Goal: Task Accomplishment & Management: Complete application form

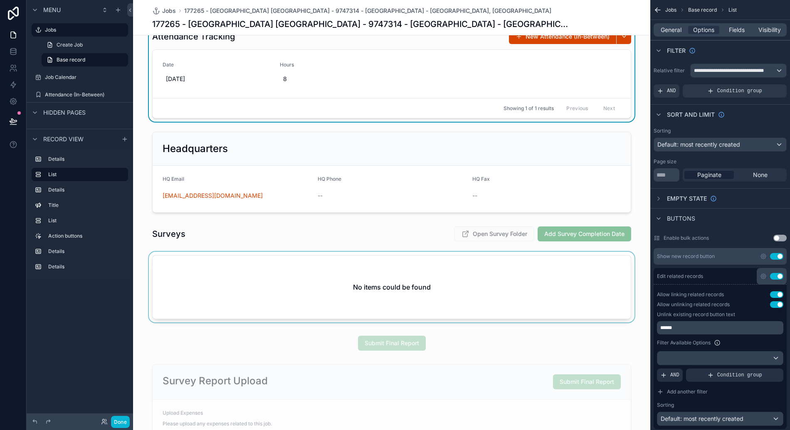
scroll to position [344, 0]
click at [481, 278] on div "scrollable content" at bounding box center [391, 288] width 517 height 74
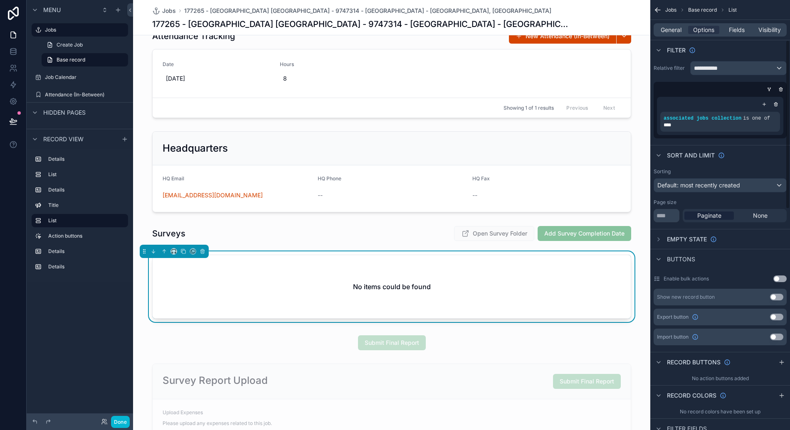
scroll to position [0, 0]
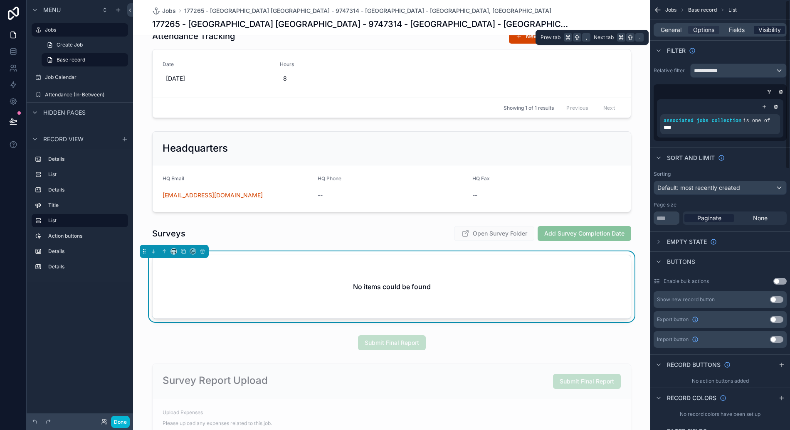
click at [773, 31] on span "Visibility" at bounding box center [769, 30] width 22 height 8
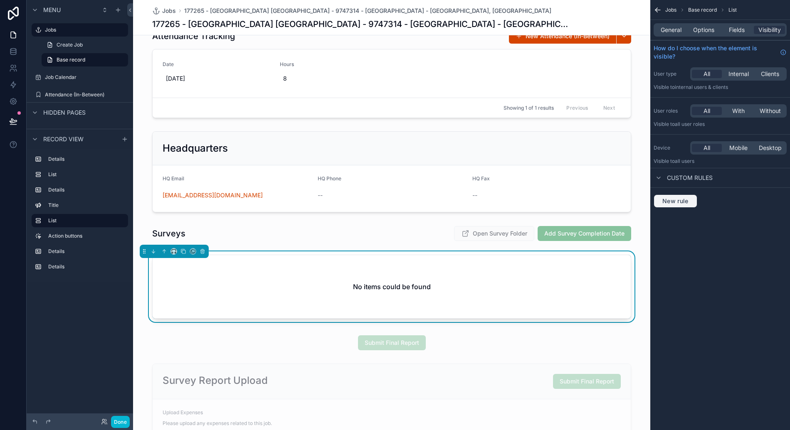
click at [677, 202] on span "New rule" at bounding box center [675, 200] width 33 height 7
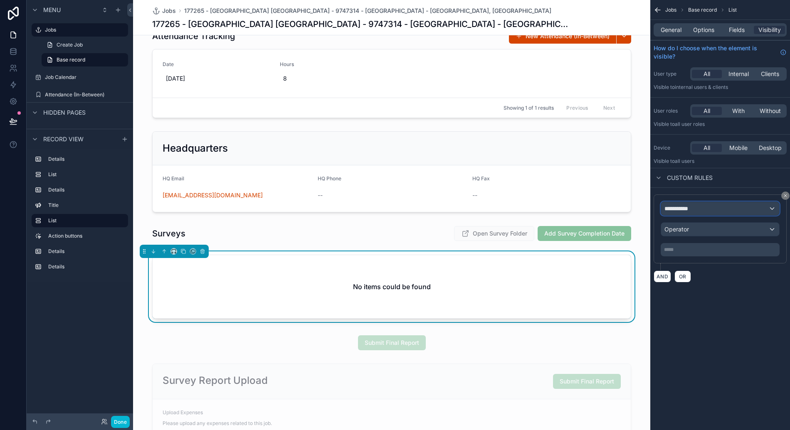
click at [693, 208] on span "**********" at bounding box center [679, 208] width 31 height 8
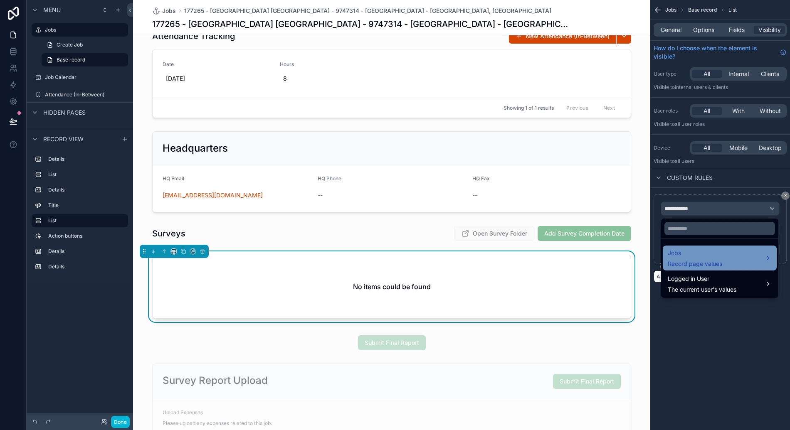
click at [706, 266] on span "Record page values" at bounding box center [694, 264] width 54 height 8
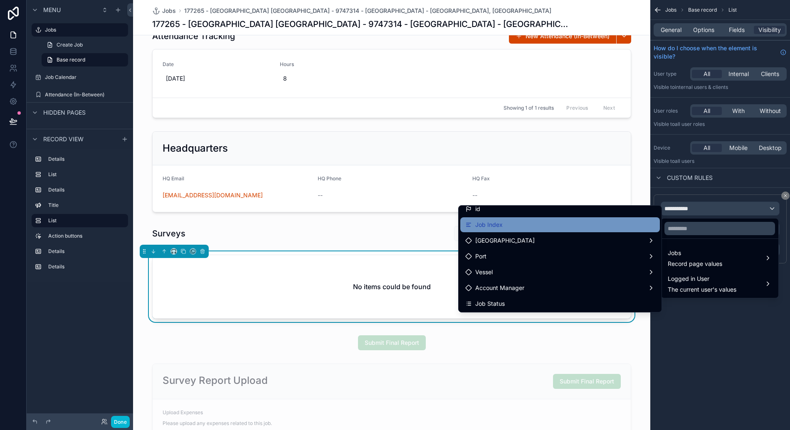
scroll to position [8, 0]
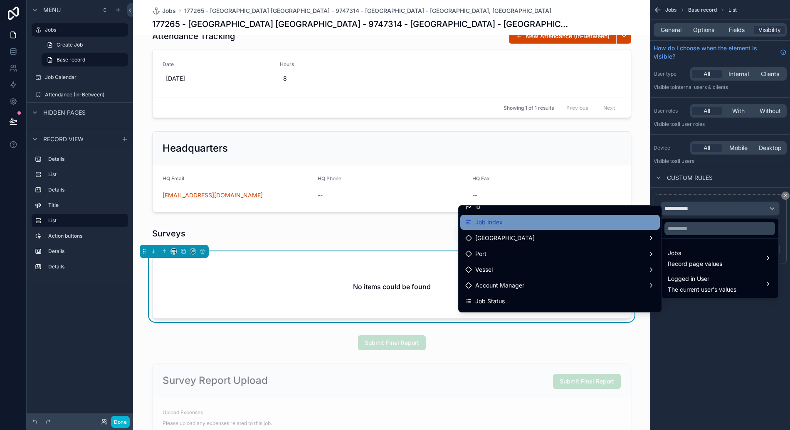
click at [571, 220] on div "Job Index" at bounding box center [560, 222] width 190 height 10
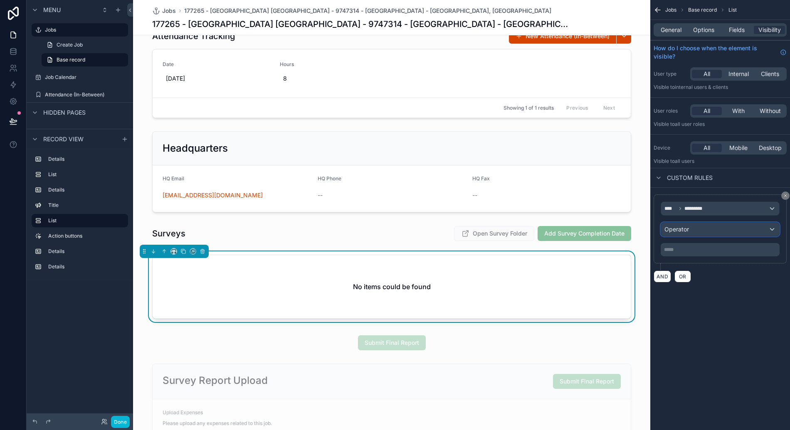
click at [686, 224] on div "Operator" at bounding box center [720, 229] width 118 height 13
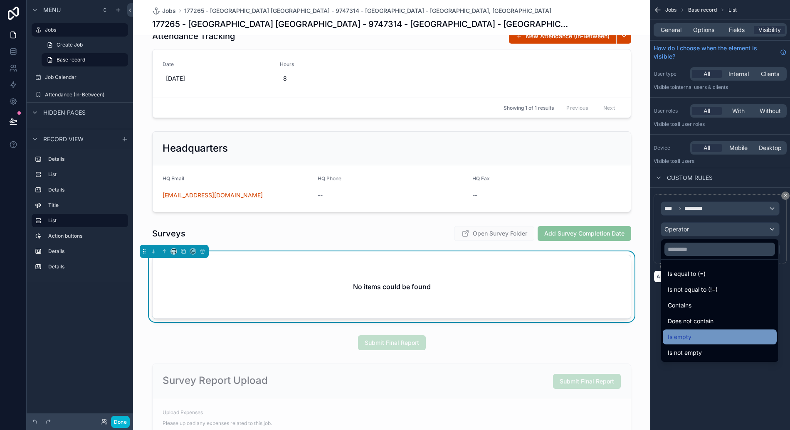
click at [716, 336] on div "Is empty" at bounding box center [719, 337] width 104 height 10
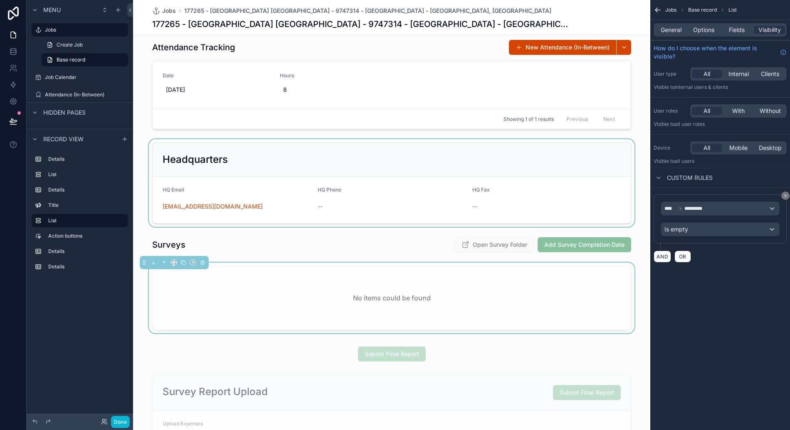
scroll to position [329, 0]
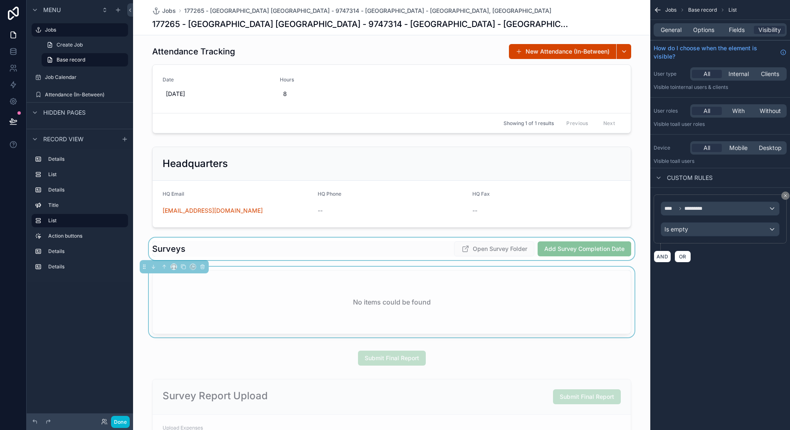
click at [325, 241] on div "scrollable content" at bounding box center [391, 249] width 517 height 22
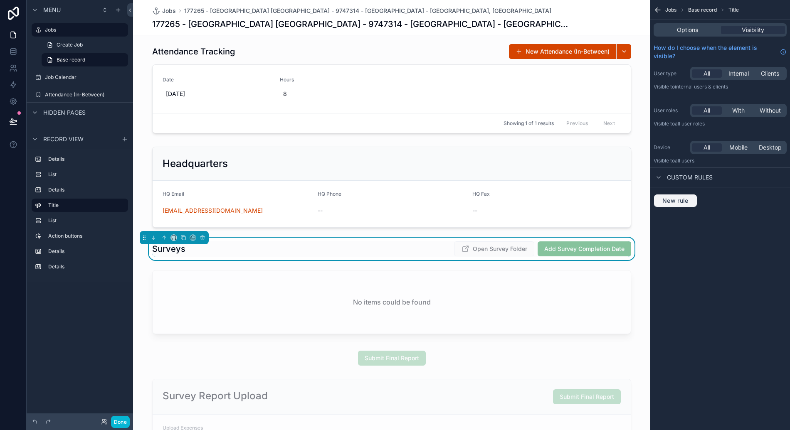
click at [675, 202] on span "New rule" at bounding box center [675, 200] width 33 height 7
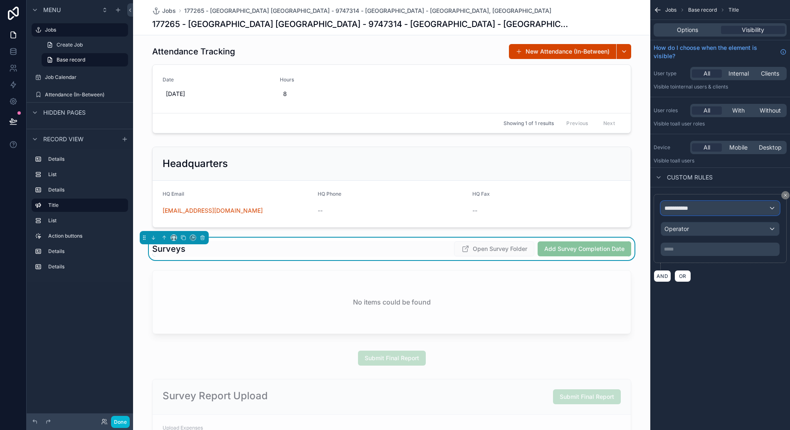
click at [690, 204] on span "**********" at bounding box center [679, 208] width 31 height 8
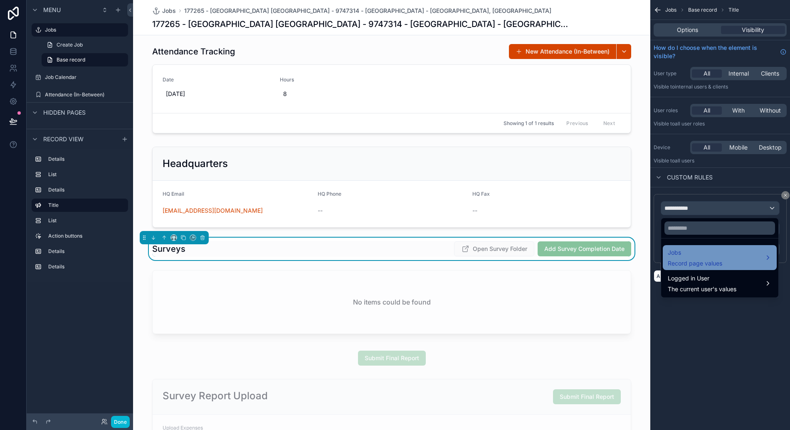
click at [691, 253] on span "Jobs" at bounding box center [694, 253] width 54 height 10
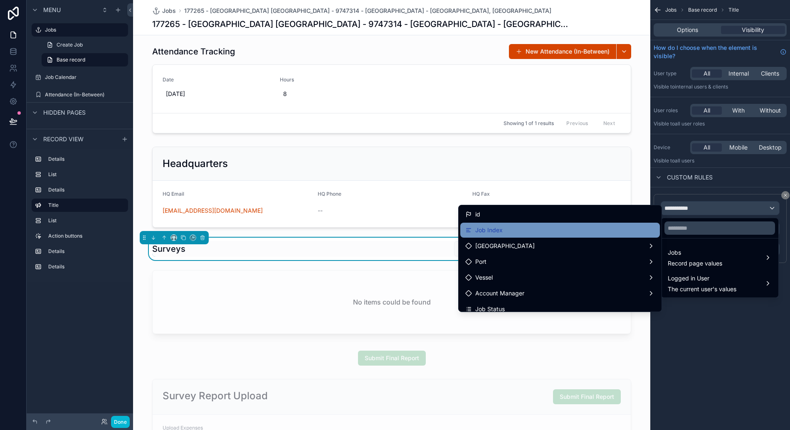
click at [500, 226] on span "Job Index" at bounding box center [488, 230] width 27 height 10
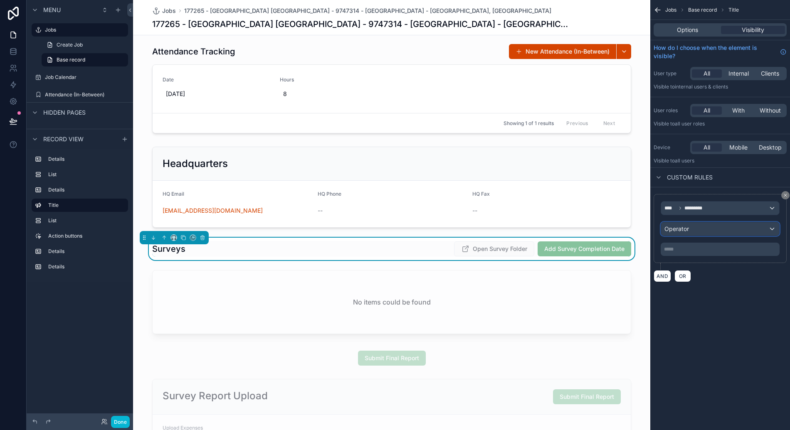
click at [691, 233] on div "Operator" at bounding box center [720, 228] width 118 height 13
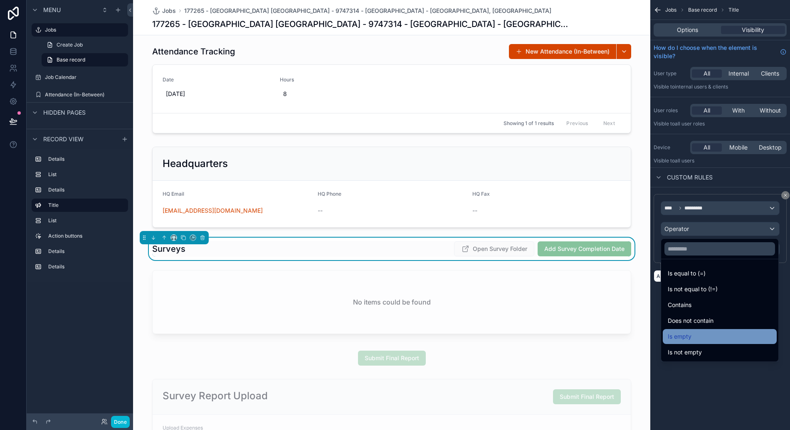
click at [694, 337] on div "Is empty" at bounding box center [719, 337] width 104 height 10
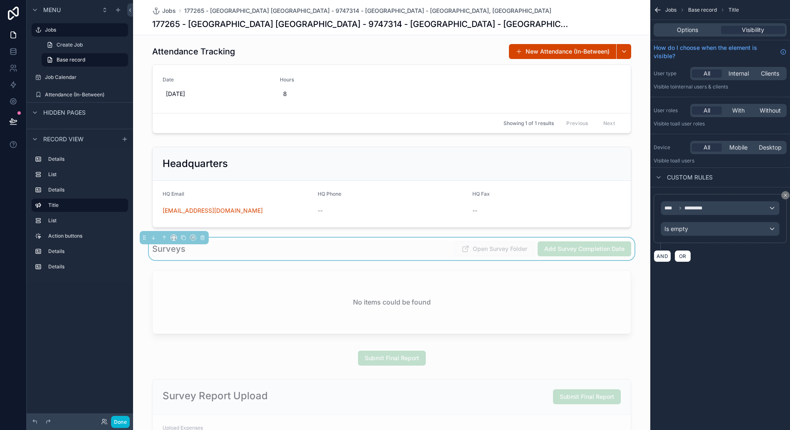
click at [714, 307] on div "Jobs Base record Title Options Visibility How do I choose when the element is v…" at bounding box center [720, 215] width 140 height 430
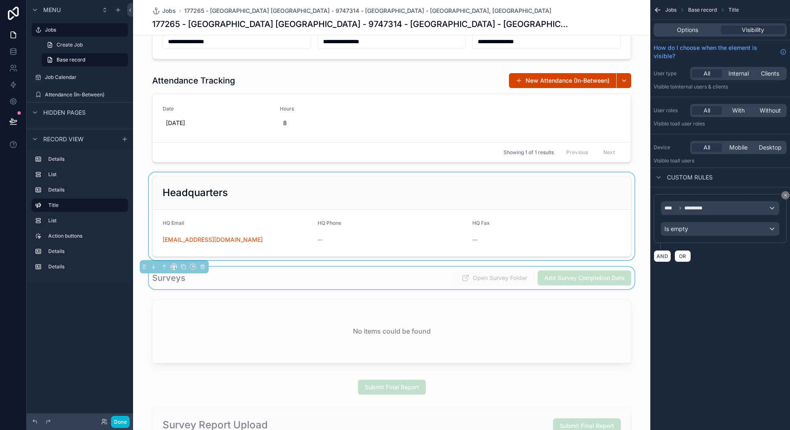
scroll to position [283, 0]
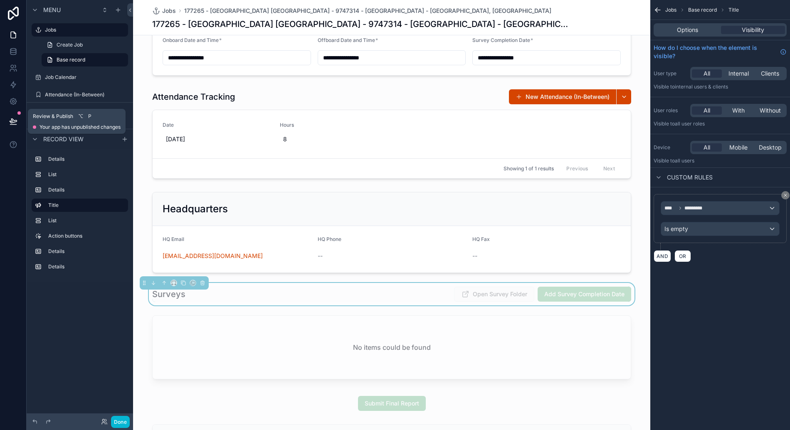
click at [12, 121] on icon at bounding box center [13, 121] width 8 height 8
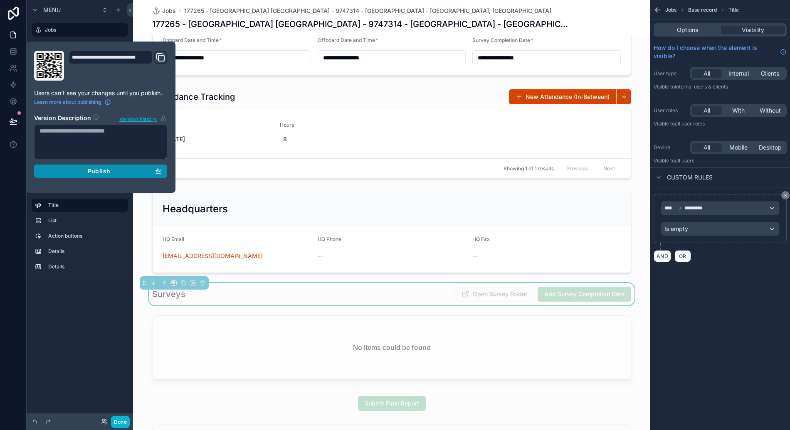
click at [110, 172] on div "Publish" at bounding box center [100, 170] width 122 height 7
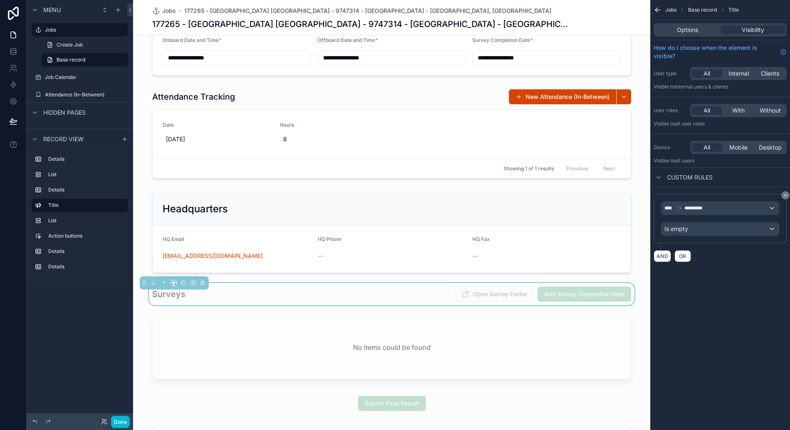
click at [101, 345] on div "Menu Jobs Create Job Base record Job Calendar Attendance (In-Between) Hidden pa…" at bounding box center [80, 210] width 106 height 420
click at [555, 131] on div "scrollable content" at bounding box center [391, 134] width 517 height 96
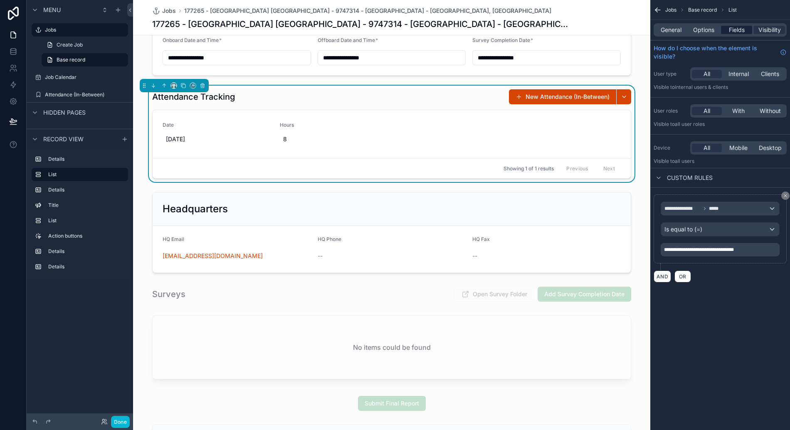
click at [738, 27] on span "Fields" at bounding box center [737, 30] width 16 height 8
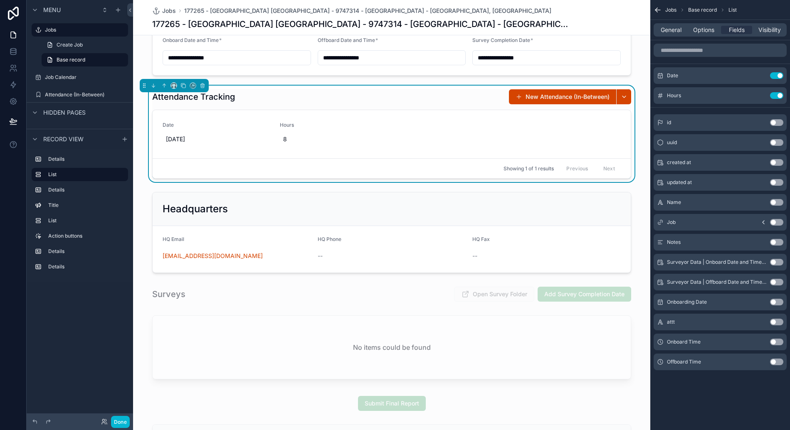
click at [777, 303] on button "Use setting" at bounding box center [776, 302] width 13 height 7
click at [775, 114] on button "Use setting" at bounding box center [776, 115] width 13 height 7
click at [776, 342] on button "Use setting" at bounding box center [776, 342] width 13 height 7
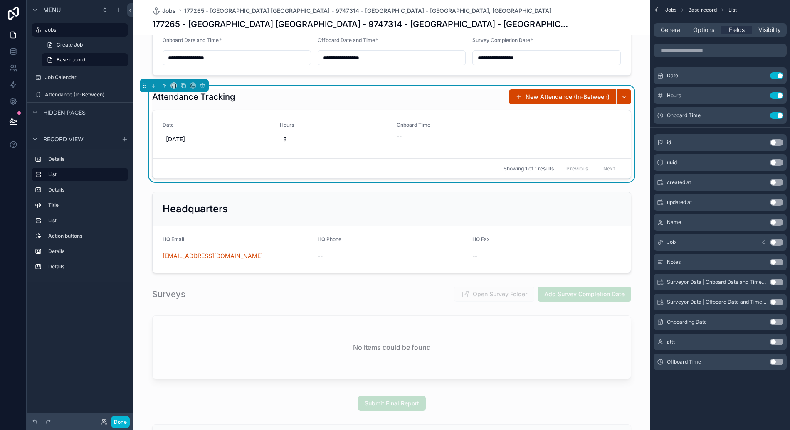
click at [777, 362] on button "Use setting" at bounding box center [776, 362] width 13 height 7
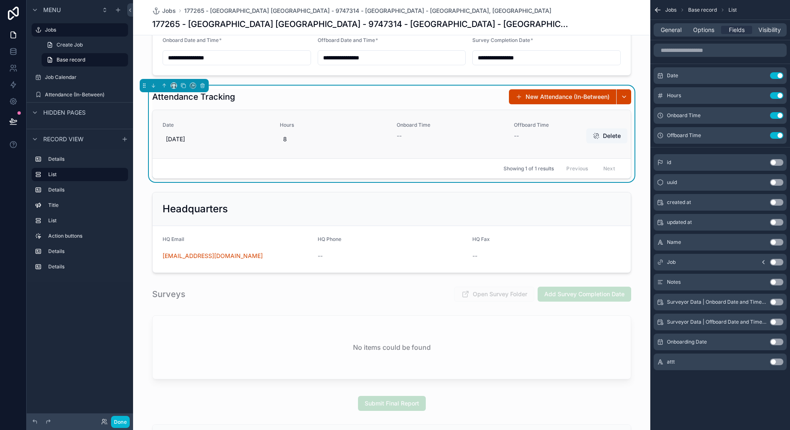
click at [400, 138] on span "--" at bounding box center [398, 136] width 5 height 8
click at [711, 28] on span "Options" at bounding box center [703, 30] width 21 height 8
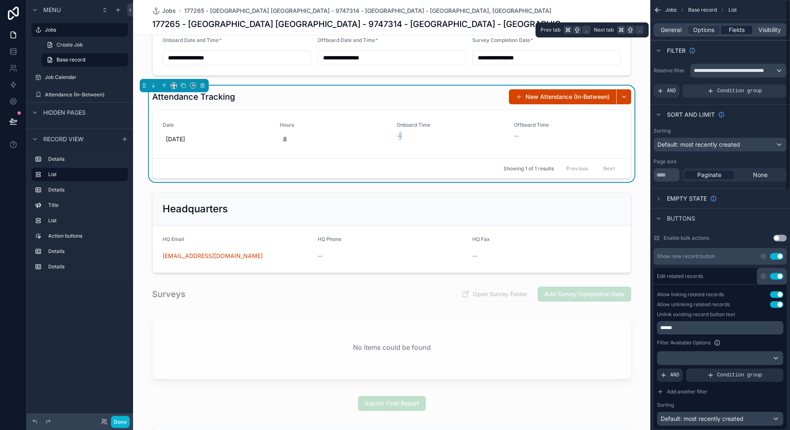
click at [737, 28] on span "Fields" at bounding box center [737, 30] width 16 height 8
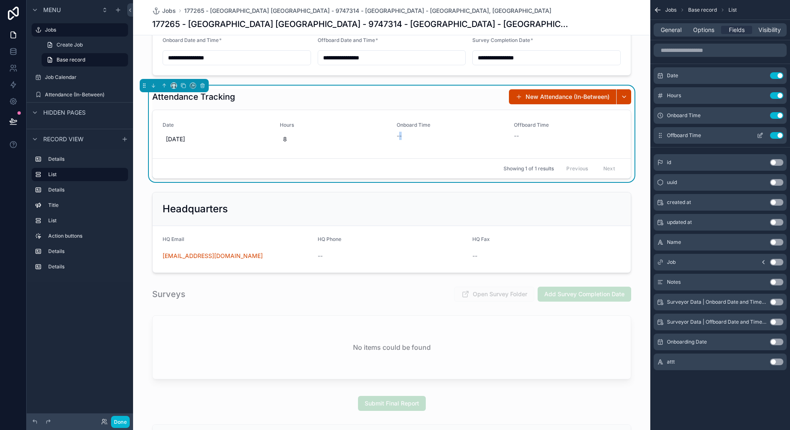
click at [760, 136] on icon "scrollable content" at bounding box center [760, 134] width 3 height 3
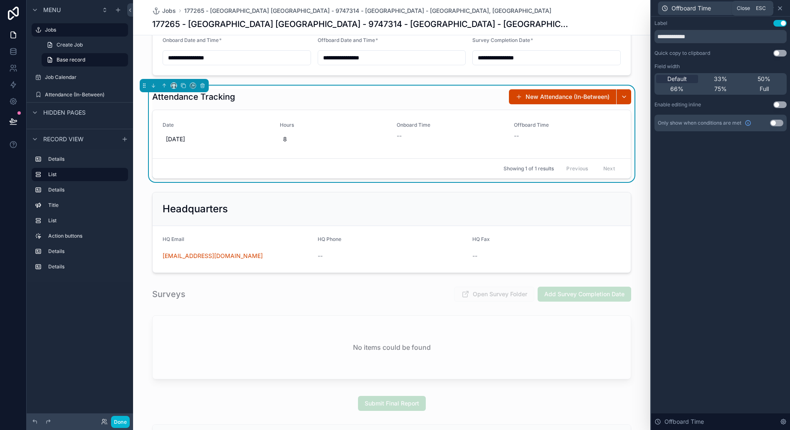
click at [778, 7] on icon at bounding box center [779, 8] width 3 height 3
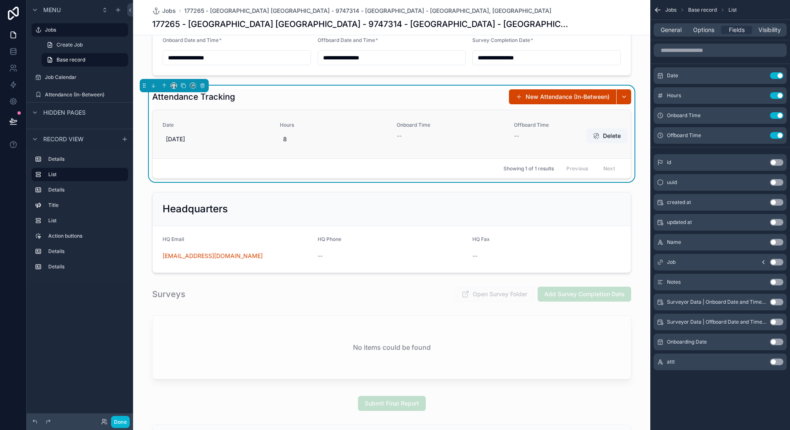
click at [403, 139] on div "--" at bounding box center [449, 136] width 107 height 8
click at [398, 135] on span "--" at bounding box center [398, 136] width 5 height 8
click at [693, 26] on span "Options" at bounding box center [703, 30] width 21 height 8
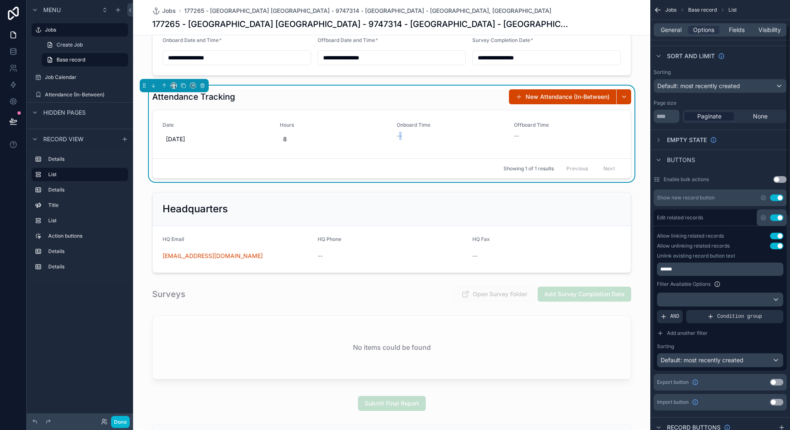
scroll to position [57, 0]
click at [672, 27] on span "General" at bounding box center [670, 30] width 21 height 8
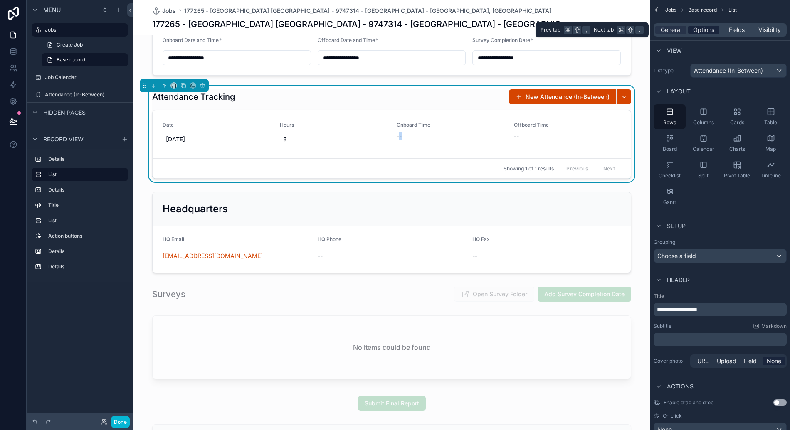
click at [695, 27] on span "Options" at bounding box center [703, 30] width 21 height 8
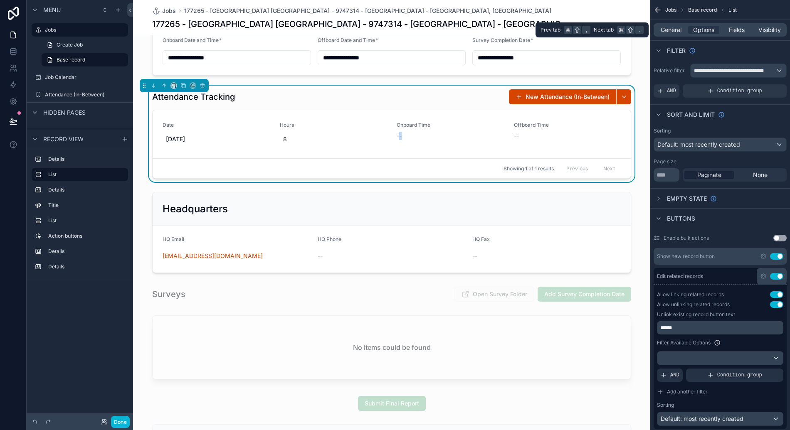
click at [733, 25] on div "General Options Fields Visibility" at bounding box center [719, 29] width 133 height 13
click at [735, 27] on span "Fields" at bounding box center [737, 30] width 16 height 8
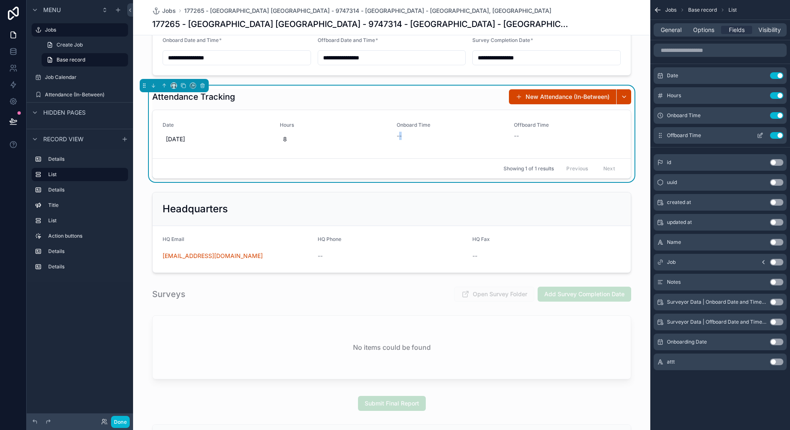
click at [760, 134] on icon "scrollable content" at bounding box center [759, 135] width 7 height 7
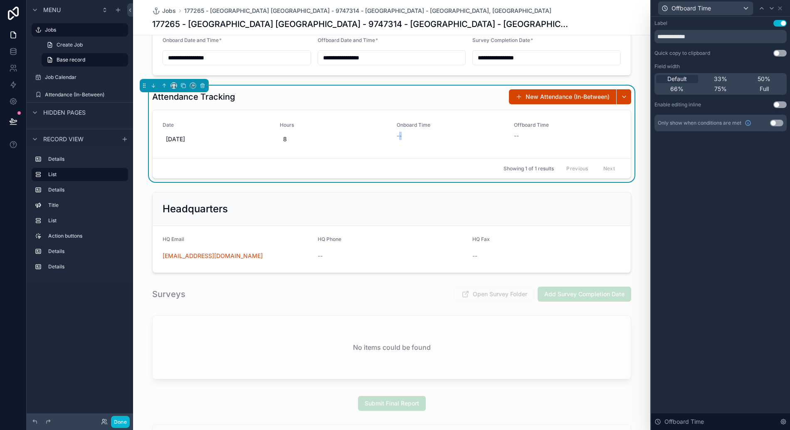
click at [780, 105] on button "Use setting" at bounding box center [779, 104] width 13 height 7
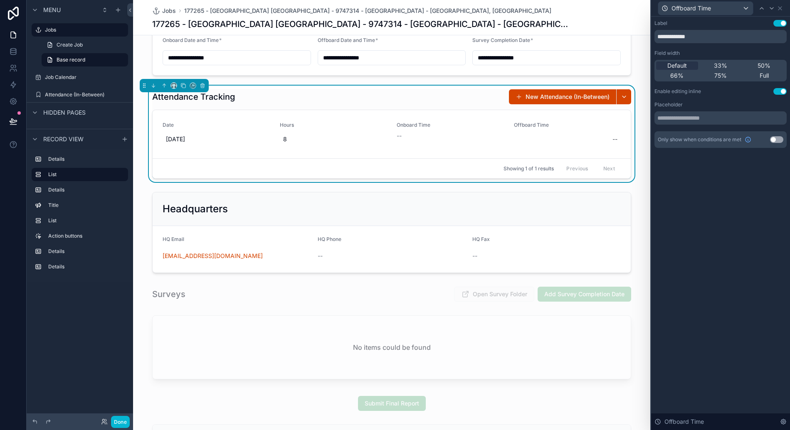
click at [711, 210] on div "**********" at bounding box center [720, 223] width 139 height 413
click at [529, 134] on div "--" at bounding box center [567, 139] width 107 height 15
click at [677, 171] on div "**********" at bounding box center [720, 223] width 139 height 413
click at [780, 7] on icon at bounding box center [779, 8] width 3 height 3
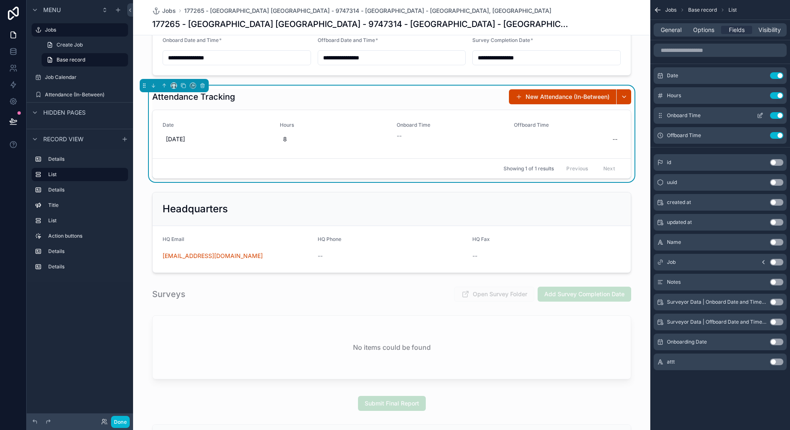
click at [761, 113] on icon "scrollable content" at bounding box center [761, 113] width 1 height 1
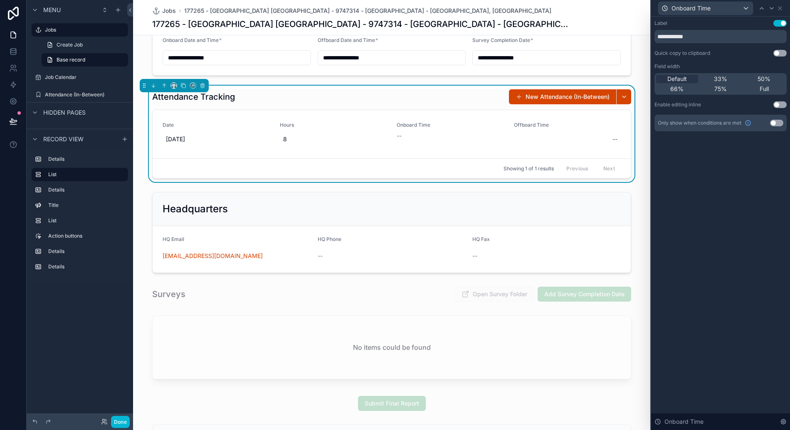
click at [783, 105] on button "Use setting" at bounding box center [779, 104] width 13 height 7
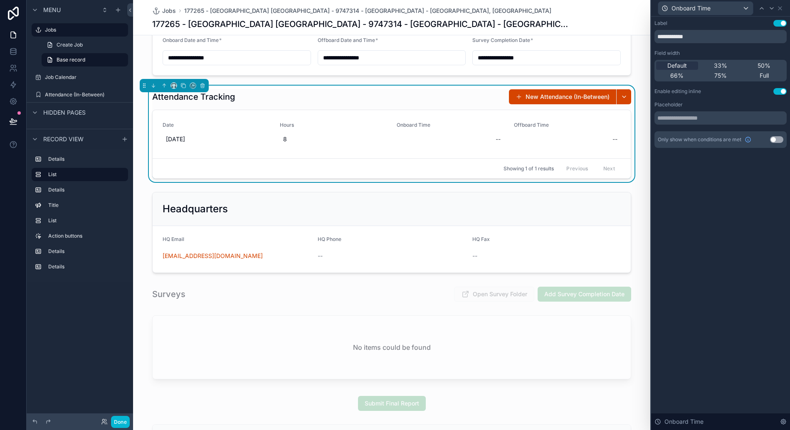
click at [711, 187] on div "**********" at bounding box center [720, 223] width 139 height 413
click at [435, 97] on div "Attendance Tracking New Attendance (In-Between)" at bounding box center [391, 97] width 479 height 16
click at [417, 135] on div "--" at bounding box center [449, 139] width 107 height 15
type input "*"
type input "**"
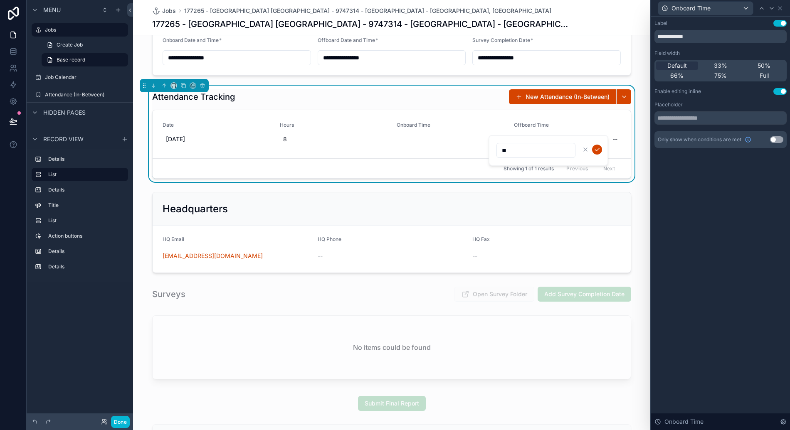
click button "scrollable content" at bounding box center [597, 150] width 10 height 10
click at [421, 138] on span "35:00" at bounding box center [450, 139] width 101 height 8
click at [421, 138] on div "*****" at bounding box center [453, 150] width 120 height 31
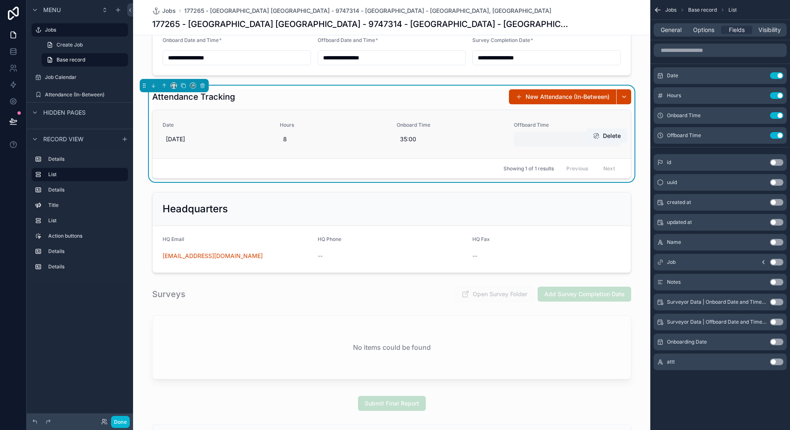
click at [534, 138] on div "--" at bounding box center [567, 139] width 107 height 15
type input "*****"
click button "scrollable content" at bounding box center [714, 150] width 10 height 10
click at [521, 136] on span "12:35" at bounding box center [567, 139] width 101 height 8
type input "*****"
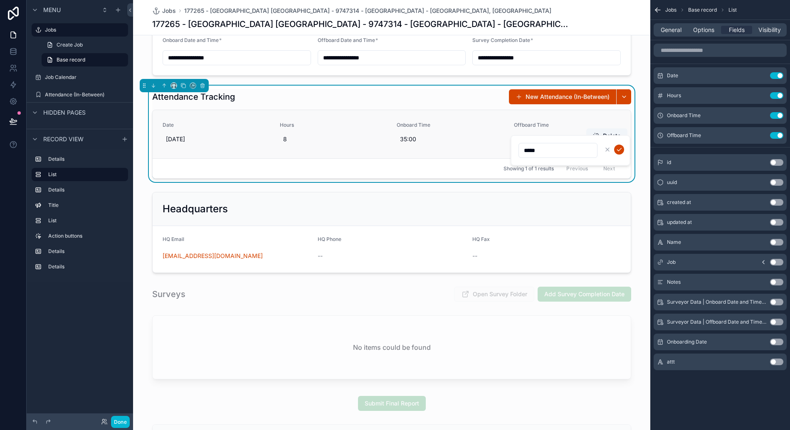
click at [527, 130] on div "Offboard Time 12:35" at bounding box center [567, 134] width 107 height 25
click at [527, 123] on span "Offboard Time" at bounding box center [567, 125] width 107 height 7
click at [768, 30] on span "Visibility" at bounding box center [769, 30] width 22 height 8
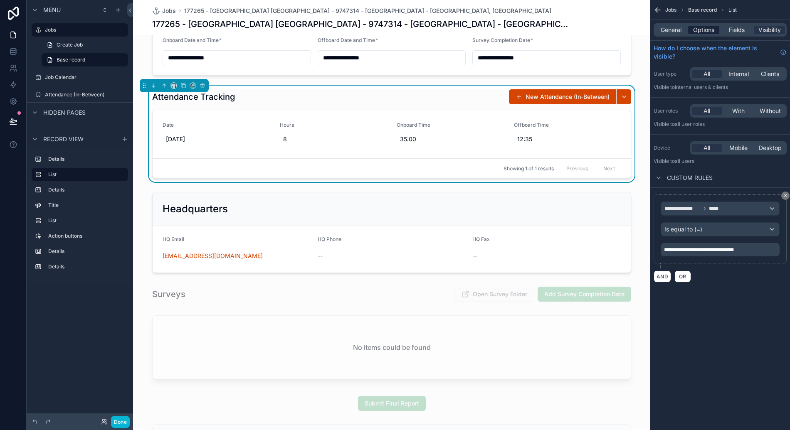
click at [701, 32] on span "Options" at bounding box center [703, 30] width 21 height 8
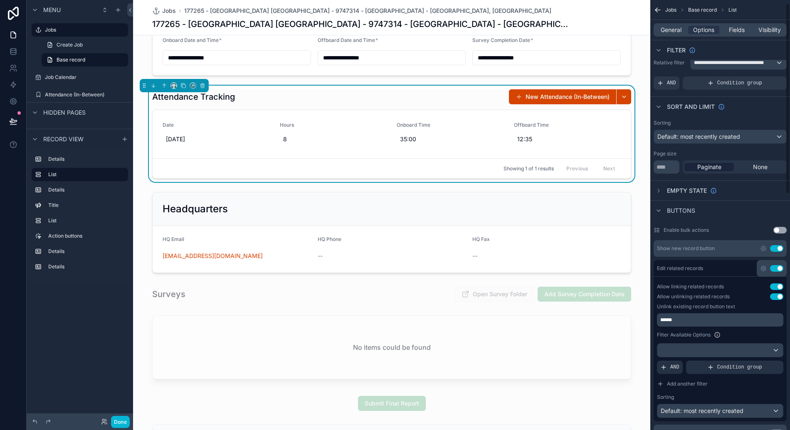
scroll to position [10, 0]
click at [410, 139] on span "35:00" at bounding box center [450, 139] width 101 height 8
drag, startPoint x: 430, startPoint y: 148, endPoint x: 391, endPoint y: 145, distance: 38.3
click at [391, 145] on div "**********" at bounding box center [391, 215] width 517 height 430
type input "*"
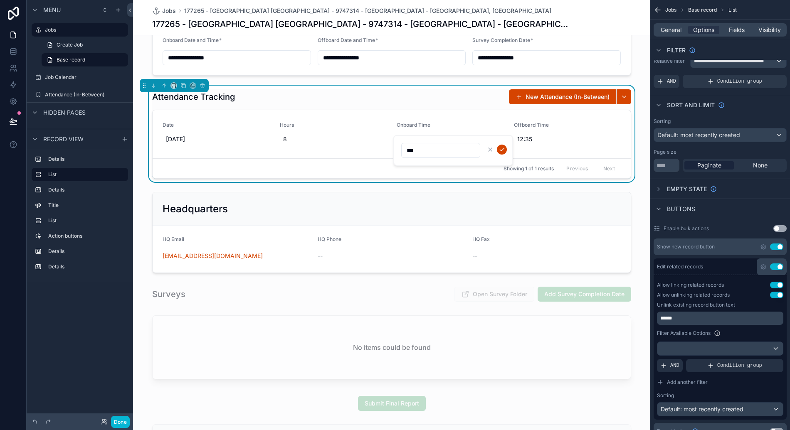
type input "****"
click button "scrollable content" at bounding box center [502, 150] width 10 height 10
click at [296, 141] on span "8" at bounding box center [333, 139] width 101 height 8
click at [352, 108] on div "Attendance Tracking New Attendance (In-Between) Date [DATE] Hours 8 Onboard Tim…" at bounding box center [391, 134] width 479 height 90
click at [285, 133] on div "8" at bounding box center [333, 139] width 107 height 15
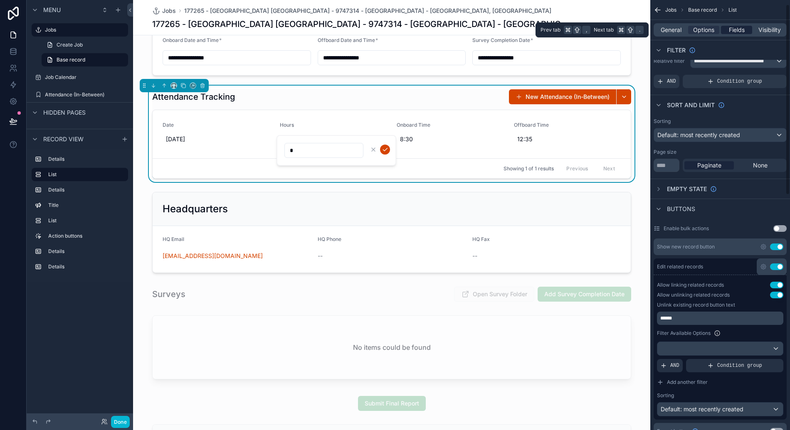
click at [741, 31] on span "Fields" at bounding box center [737, 30] width 16 height 8
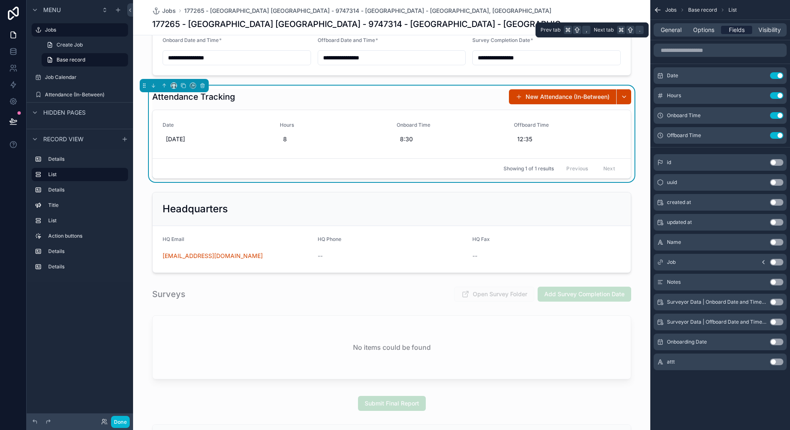
scroll to position [0, 0]
click at [761, 98] on icon "scrollable content" at bounding box center [760, 96] width 4 height 4
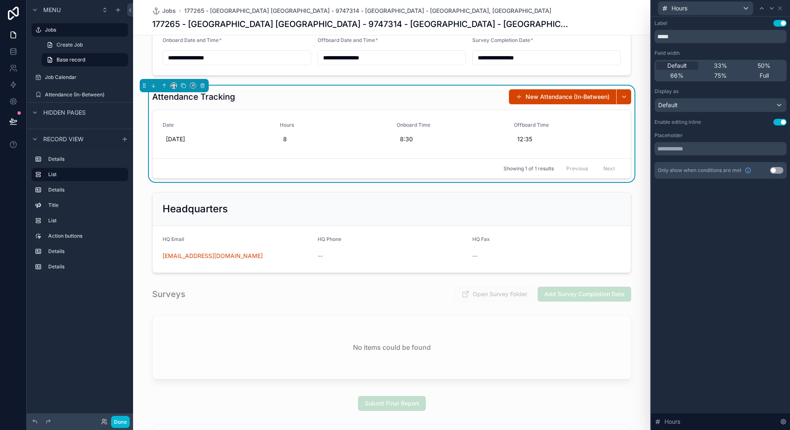
click at [774, 123] on button "Use setting" at bounding box center [779, 122] width 13 height 7
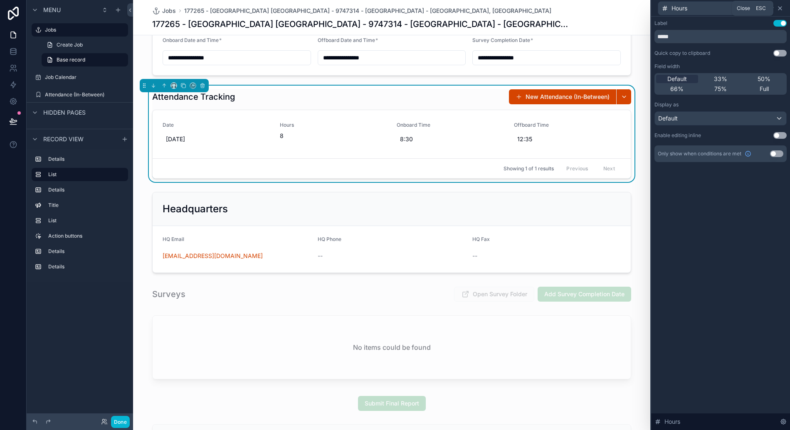
click at [780, 8] on icon at bounding box center [779, 8] width 3 height 3
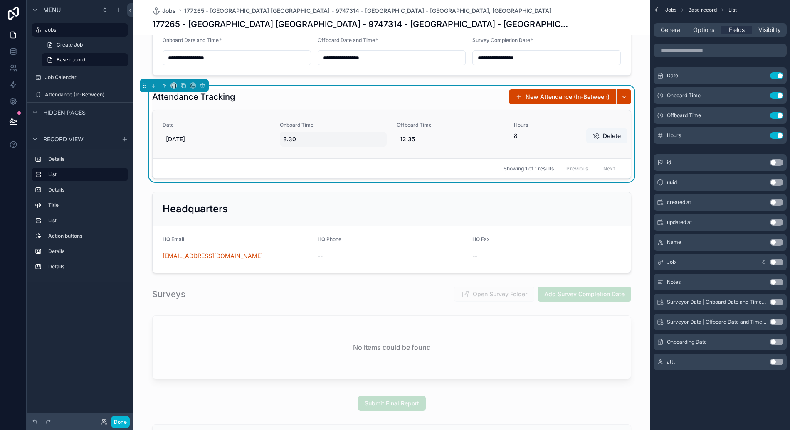
click at [291, 138] on span "8:30" at bounding box center [333, 139] width 101 height 8
type input "****"
click at [413, 136] on span "12:35" at bounding box center [450, 139] width 101 height 8
type input "*****"
click at [539, 140] on div "Hours 8" at bounding box center [567, 134] width 107 height 25
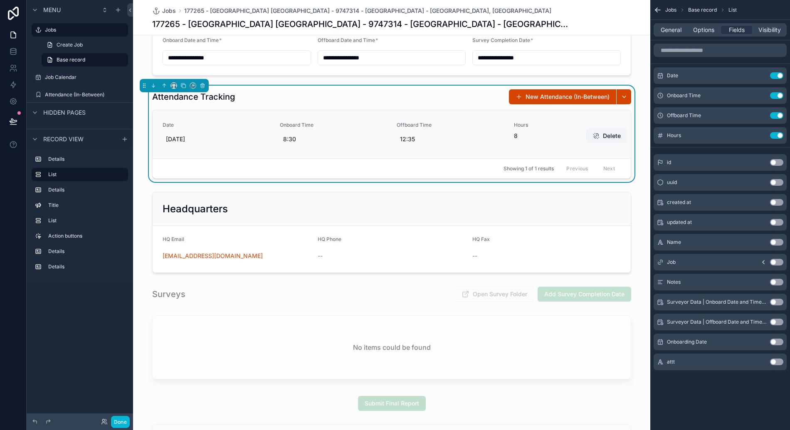
click at [517, 133] on span "8" at bounding box center [567, 136] width 107 height 8
drag, startPoint x: 532, startPoint y: 133, endPoint x: 519, endPoint y: 135, distance: 13.0
click at [532, 133] on span "8" at bounding box center [567, 136] width 107 height 8
click at [519, 135] on span "8" at bounding box center [567, 136] width 107 height 8
click at [780, 135] on button "Use setting" at bounding box center [776, 135] width 13 height 7
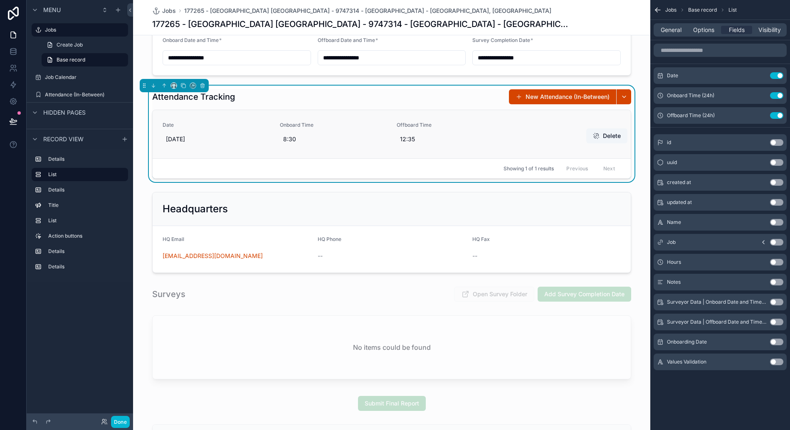
click at [519, 143] on div "Date [DATE] Onboard Time 8:30 Offboard Time 12:35" at bounding box center [391, 134] width 458 height 25
click at [485, 95] on div "Attendance Tracking New Attendance (In-Between)" at bounding box center [391, 97] width 479 height 16
click at [777, 362] on button "Use setting" at bounding box center [776, 362] width 13 height 7
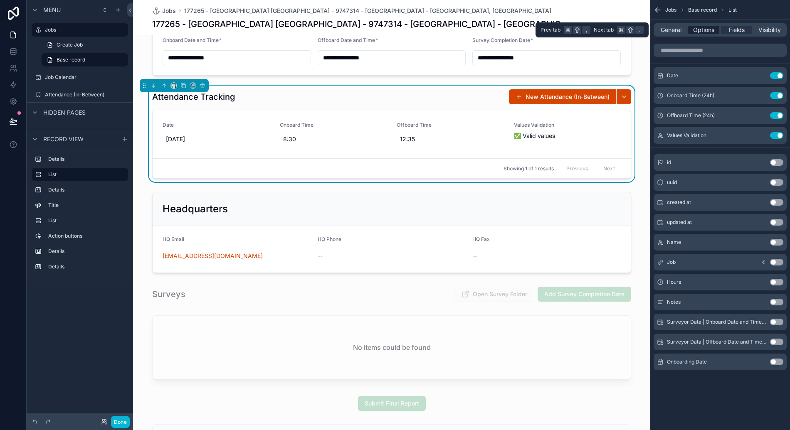
click at [704, 29] on span "Options" at bounding box center [703, 30] width 21 height 8
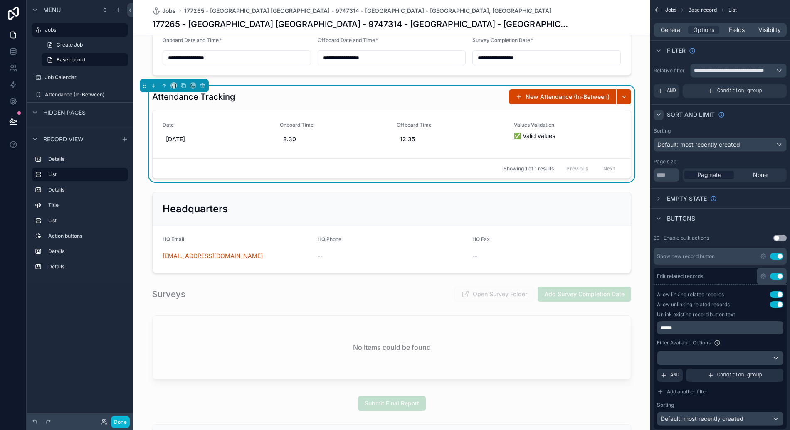
click at [658, 116] on icon "scrollable content" at bounding box center [658, 114] width 7 height 7
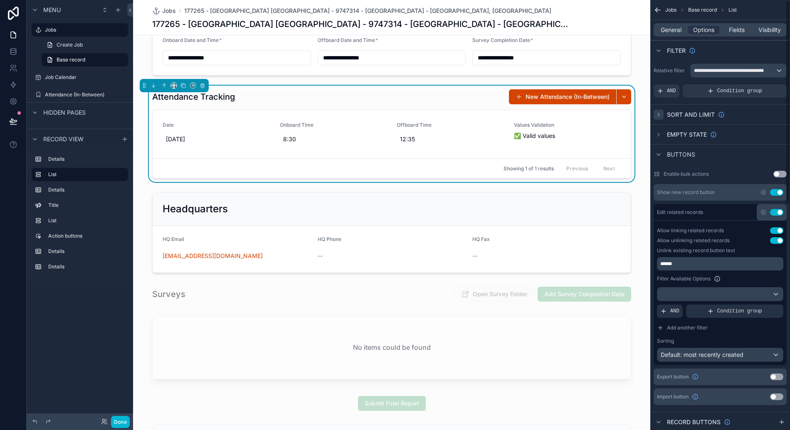
click at [658, 116] on icon "scrollable content" at bounding box center [658, 114] width 7 height 7
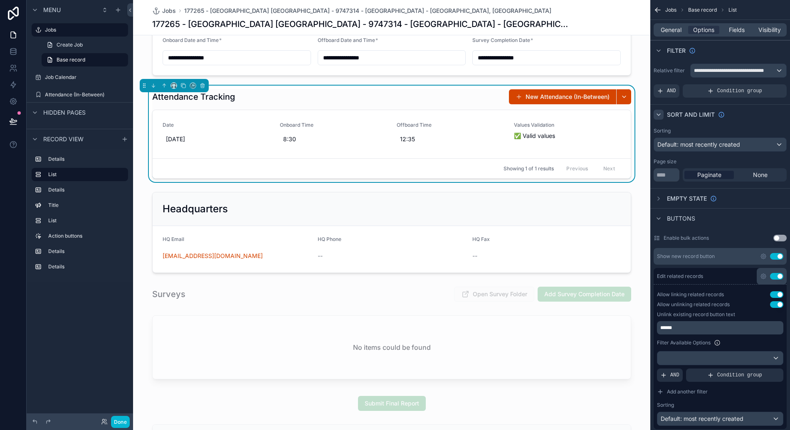
click at [658, 116] on icon "scrollable content" at bounding box center [658, 114] width 7 height 7
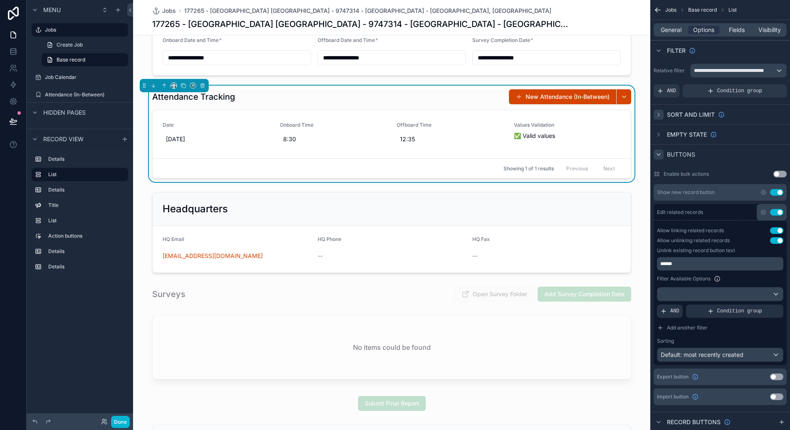
click at [659, 153] on icon "scrollable content" at bounding box center [658, 154] width 7 height 7
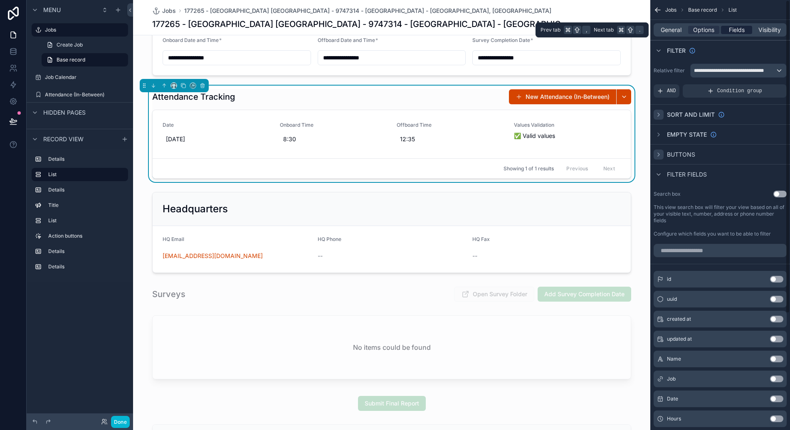
click at [735, 30] on span "Fields" at bounding box center [737, 30] width 16 height 8
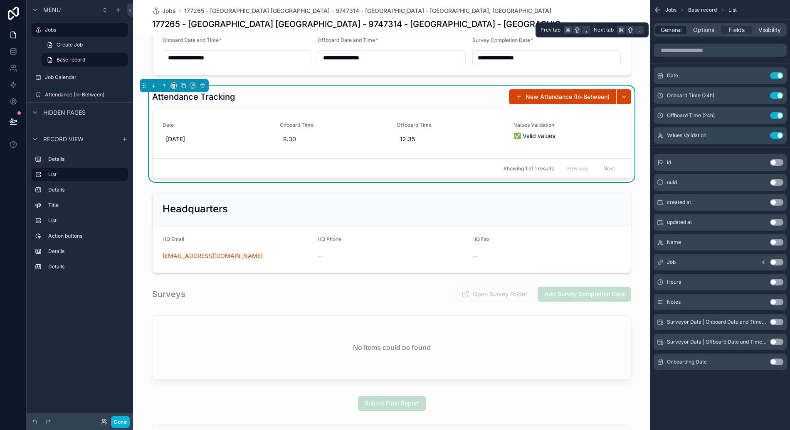
click at [674, 29] on span "General" at bounding box center [670, 30] width 21 height 8
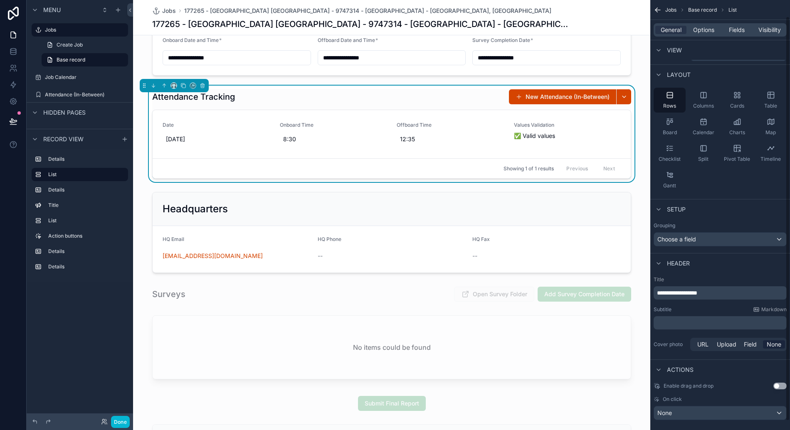
scroll to position [27, 0]
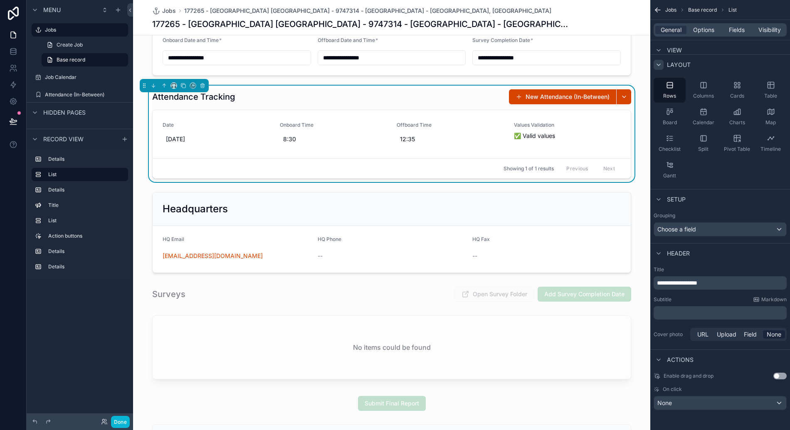
click at [661, 62] on icon "scrollable content" at bounding box center [658, 65] width 7 height 7
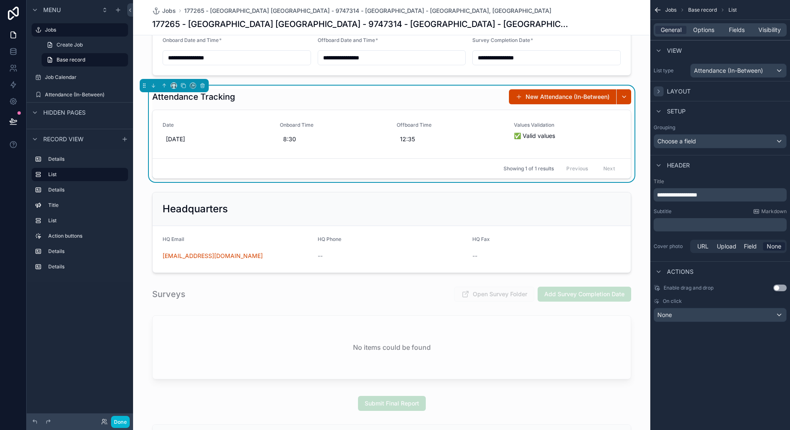
scroll to position [0, 0]
click at [701, 30] on span "Options" at bounding box center [703, 30] width 21 height 8
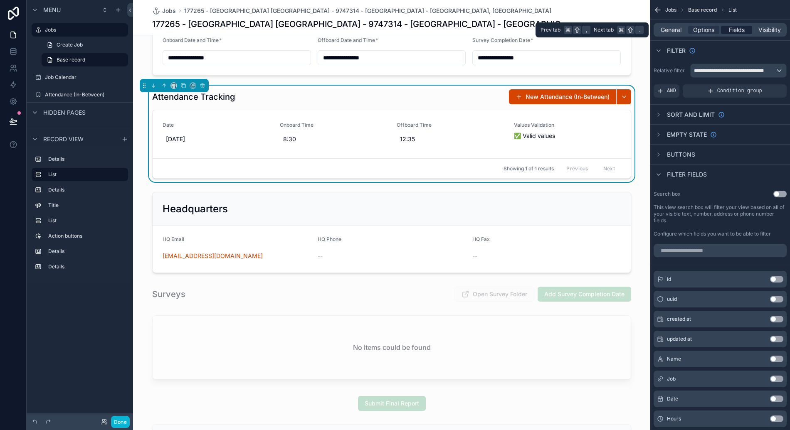
click at [733, 29] on span "Fields" at bounding box center [737, 30] width 16 height 8
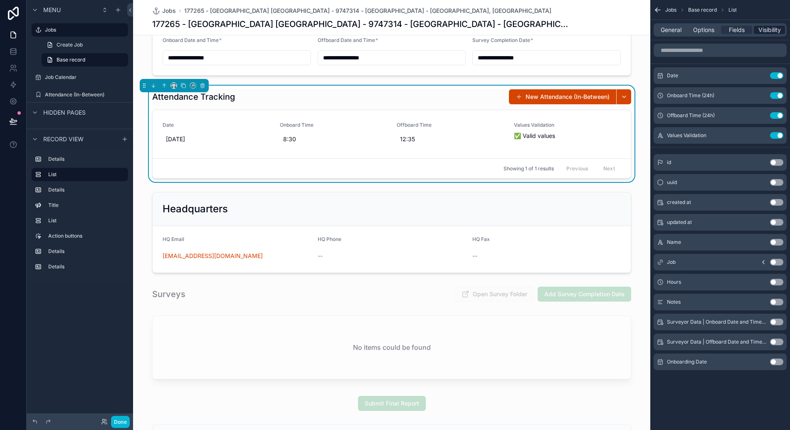
click at [770, 28] on span "Visibility" at bounding box center [769, 30] width 22 height 8
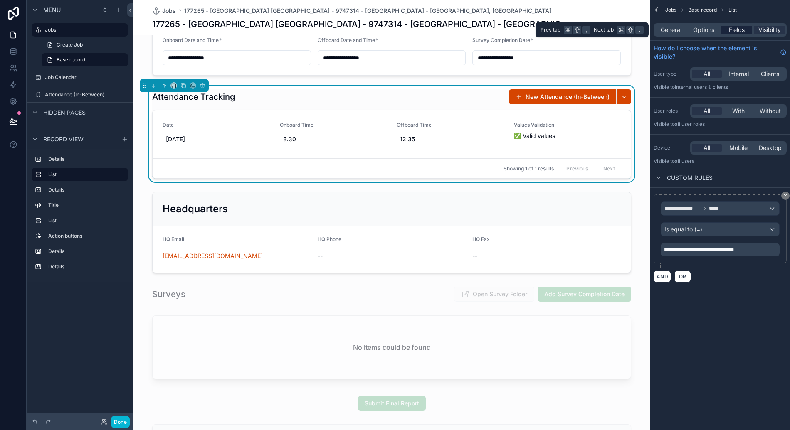
click at [740, 29] on span "Fields" at bounding box center [737, 30] width 16 height 8
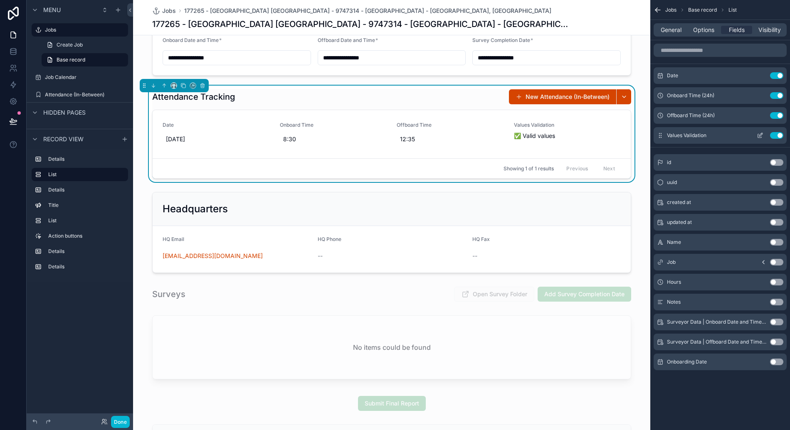
click at [758, 135] on icon "scrollable content" at bounding box center [759, 135] width 7 height 7
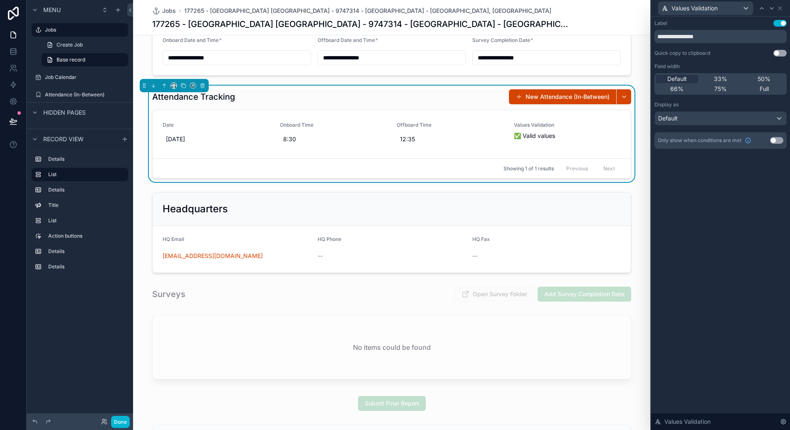
click at [724, 196] on div "**********" at bounding box center [720, 223] width 139 height 413
click at [606, 20] on div "177265 - [GEOGRAPHIC_DATA] [GEOGRAPHIC_DATA] - 9747314 - [GEOGRAPHIC_DATA] - [G…" at bounding box center [391, 24] width 479 height 12
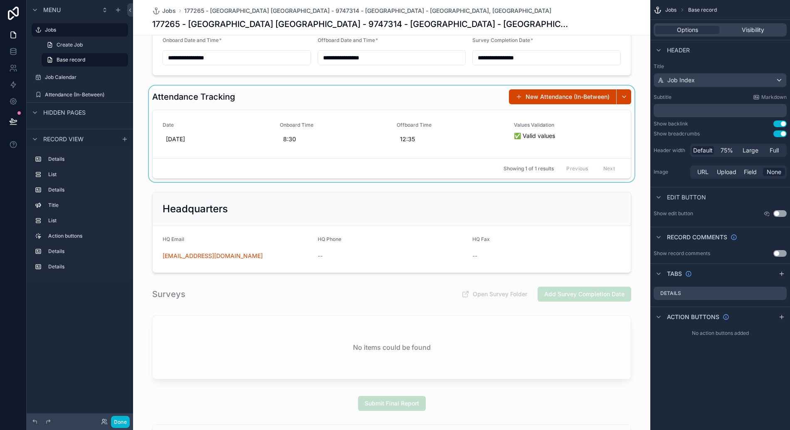
click at [409, 140] on div "scrollable content" at bounding box center [391, 134] width 517 height 96
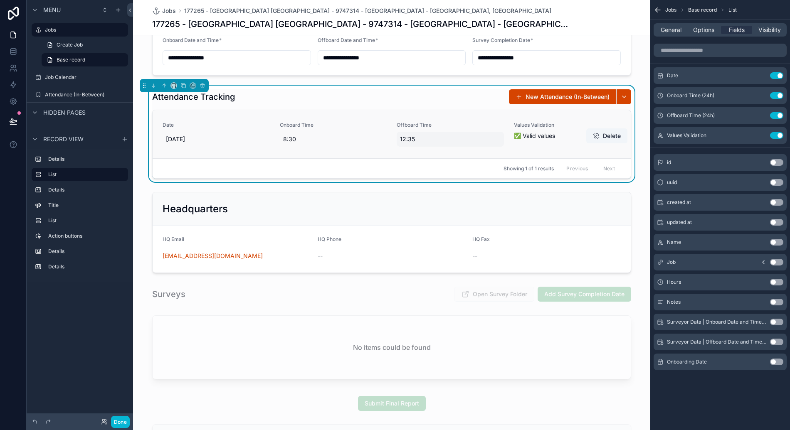
click at [411, 138] on span "12:35" at bounding box center [450, 139] width 101 height 8
click at [411, 150] on input "*****" at bounding box center [440, 151] width 78 height 12
type input "*****"
click at [501, 148] on icon "scrollable content" at bounding box center [501, 149] width 7 height 7
click at [406, 139] on span "13:35" at bounding box center [450, 139] width 101 height 8
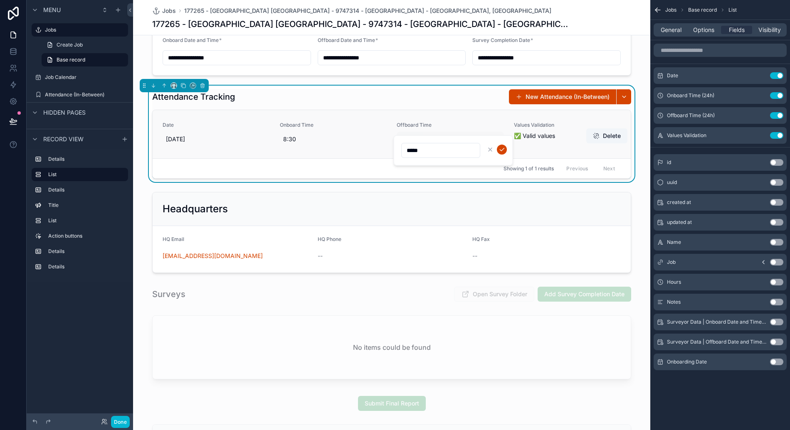
click at [406, 139] on div "*****" at bounding box center [453, 150] width 120 height 31
click at [404, 140] on span "13:35" at bounding box center [450, 139] width 101 height 8
drag, startPoint x: 412, startPoint y: 147, endPoint x: 398, endPoint y: 147, distance: 13.7
click at [398, 147] on div "*****" at bounding box center [453, 150] width 120 height 31
type input "****"
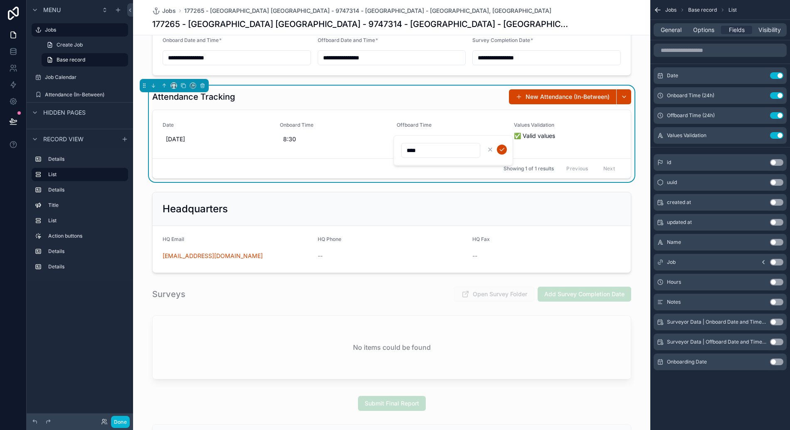
click button "scrollable content" at bounding box center [502, 150] width 10 height 10
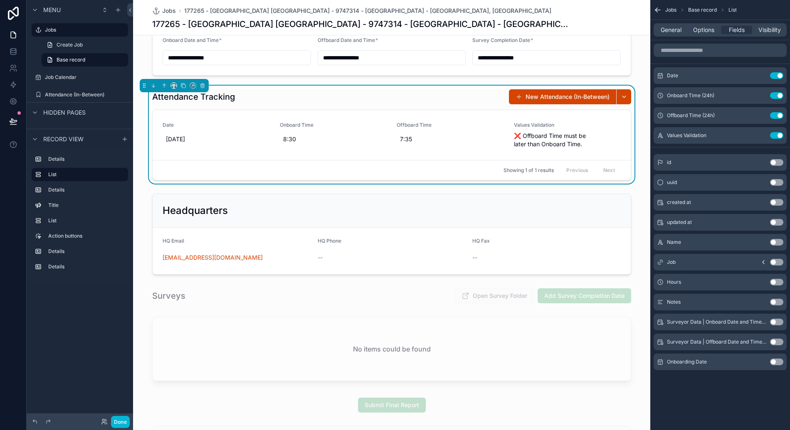
scroll to position [284, 0]
click at [518, 97] on span "scrollable content" at bounding box center [518, 96] width 7 height 7
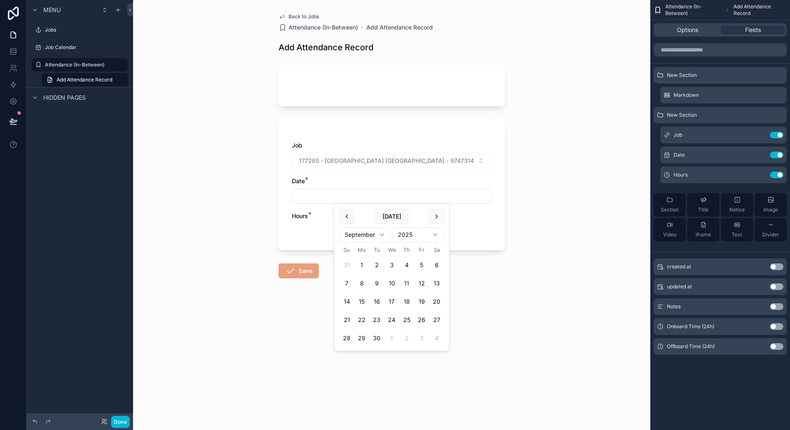
click at [374, 197] on input "scrollable content" at bounding box center [391, 196] width 199 height 12
click at [372, 197] on input "scrollable content" at bounding box center [391, 196] width 199 height 12
click at [393, 215] on button "[DATE]" at bounding box center [391, 216] width 33 height 15
type input "*********"
click at [488, 266] on form "Job 177265 - [GEOGRAPHIC_DATA] [GEOGRAPHIC_DATA] - 9747314 - [GEOGRAPHIC_DATA] …" at bounding box center [391, 196] width 226 height 272
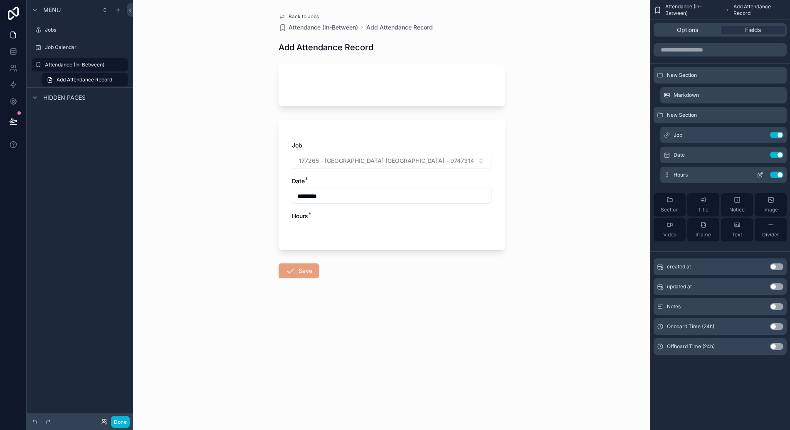
click at [778, 177] on button "Use setting" at bounding box center [776, 175] width 13 height 7
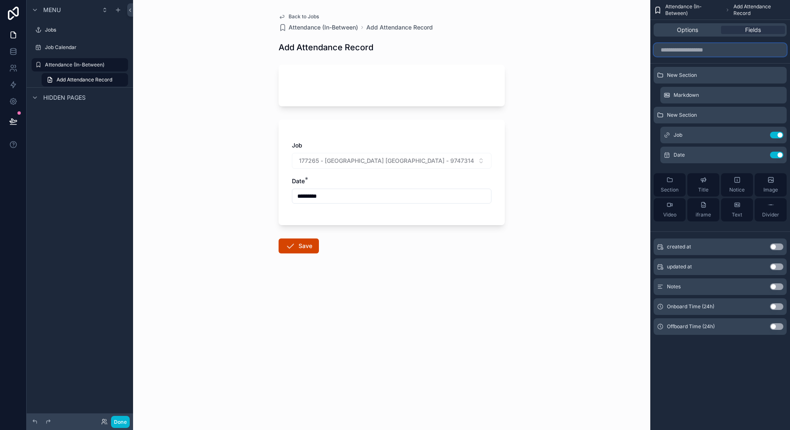
click at [701, 49] on input "scrollable content" at bounding box center [719, 49] width 133 height 13
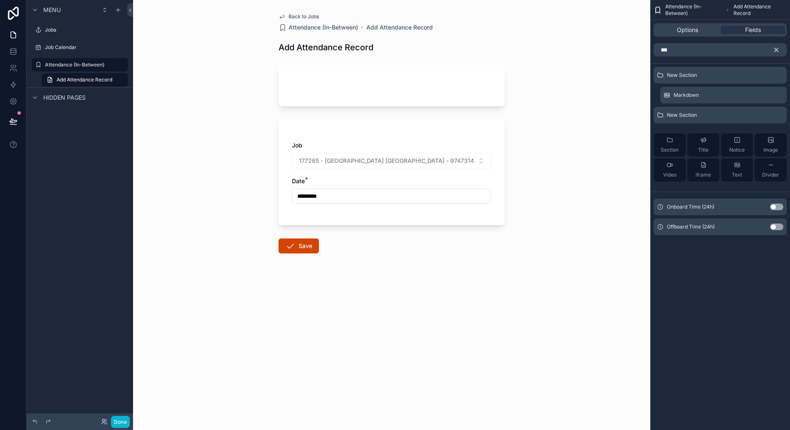
click at [776, 204] on button "Use setting" at bounding box center [776, 207] width 13 height 7
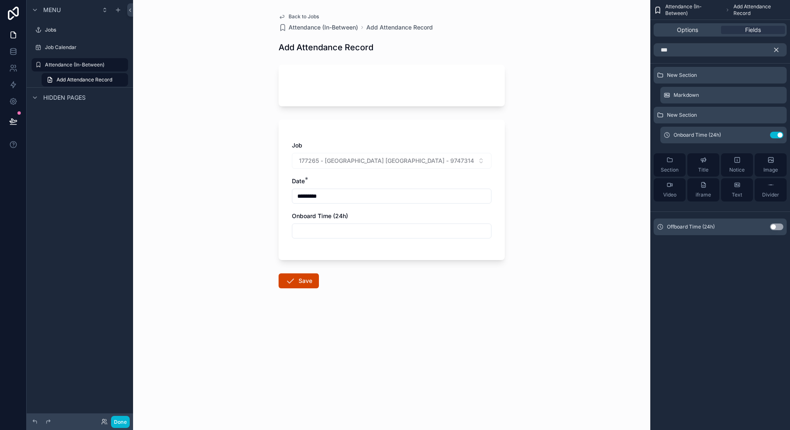
click at [777, 227] on button "Use setting" at bounding box center [776, 227] width 13 height 7
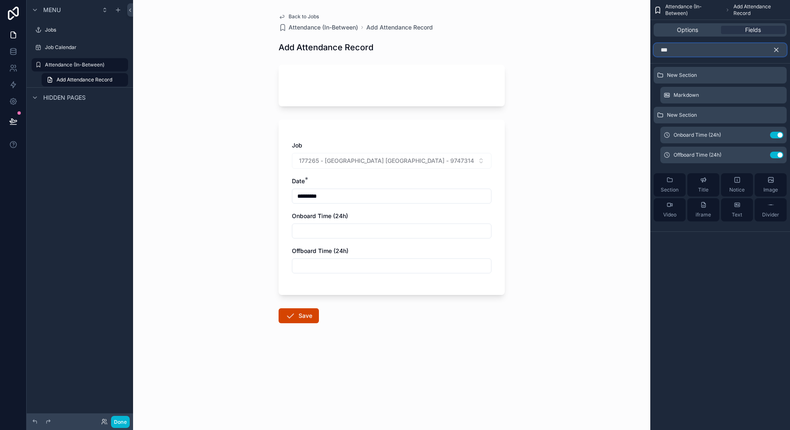
drag, startPoint x: 698, startPoint y: 52, endPoint x: 591, endPoint y: 44, distance: 107.5
click at [591, 44] on div "Jobs Job Calendar Attendance (In-Between) Switchboard Admin Back to Jobs Attend…" at bounding box center [461, 215] width 657 height 430
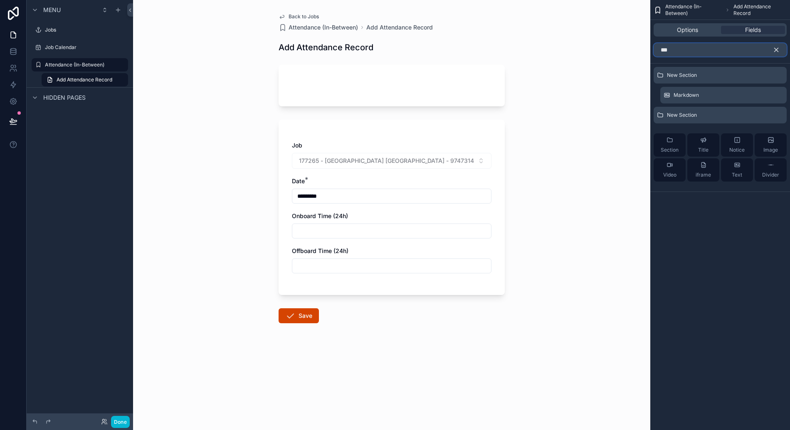
type input "****"
type input "***"
click at [737, 222] on div "Attendance (In-Between) Add Attendance Record Options Fields *** New Section Ma…" at bounding box center [720, 111] width 140 height 222
click at [692, 27] on span "Options" at bounding box center [687, 30] width 21 height 8
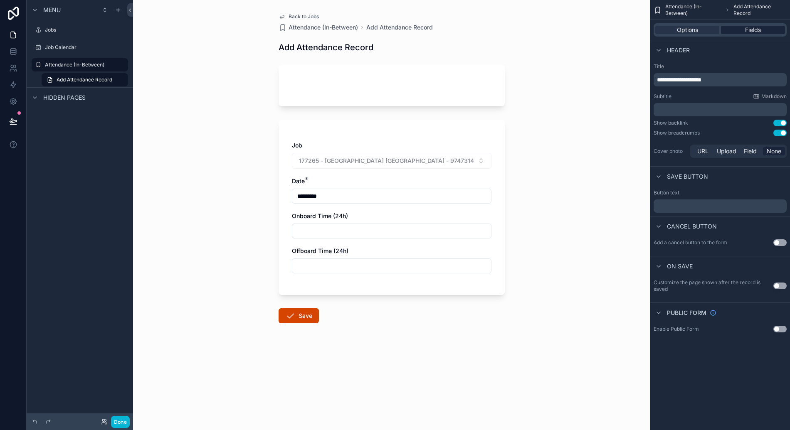
click at [745, 30] on span "Fields" at bounding box center [753, 30] width 16 height 8
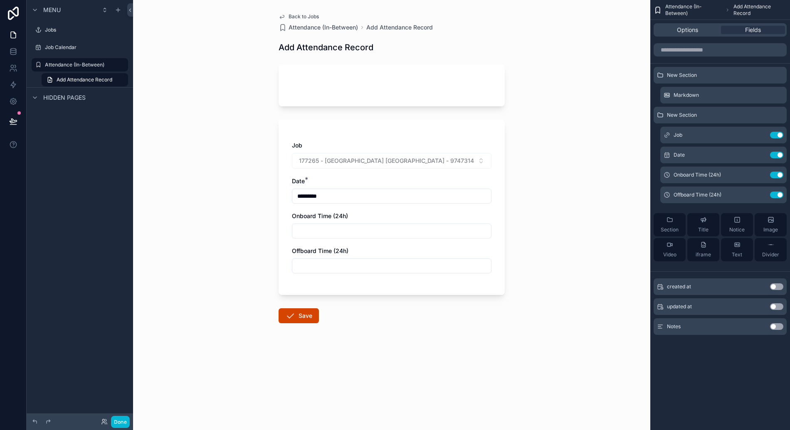
click at [394, 234] on input "scrollable content" at bounding box center [391, 231] width 199 height 12
type input "****"
click at [403, 271] on input "scrollable content" at bounding box center [391, 266] width 199 height 12
type input "****"
click at [309, 313] on button "Save" at bounding box center [298, 315] width 40 height 15
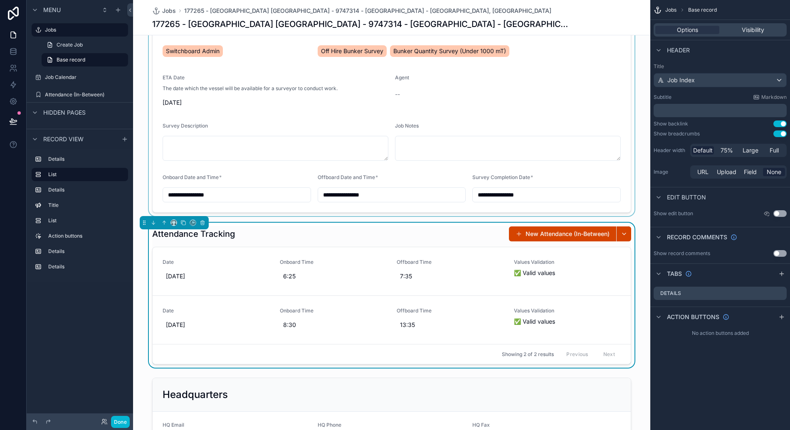
scroll to position [160, 0]
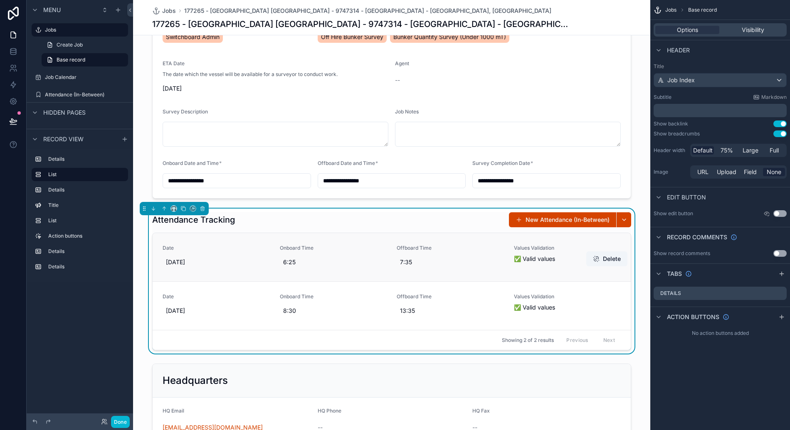
click at [474, 233] on div "Date [DATE] Onboard Time 6:25 Offboard Time 7:35 Values Validation ✅ Valid valu…" at bounding box center [392, 257] width 478 height 48
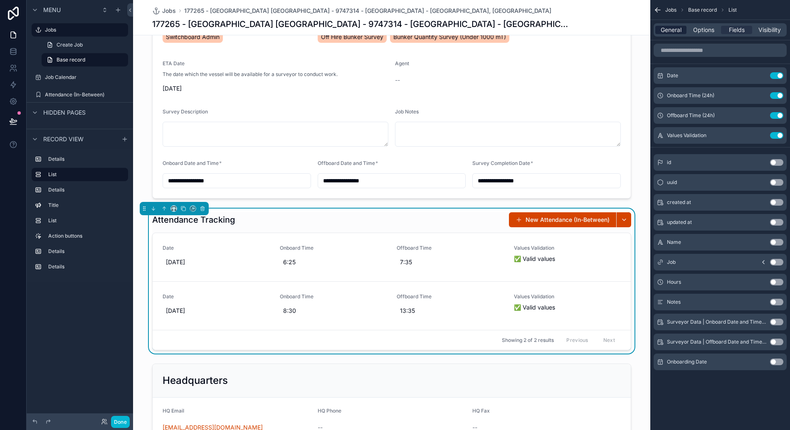
click at [674, 32] on span "General" at bounding box center [670, 30] width 21 height 8
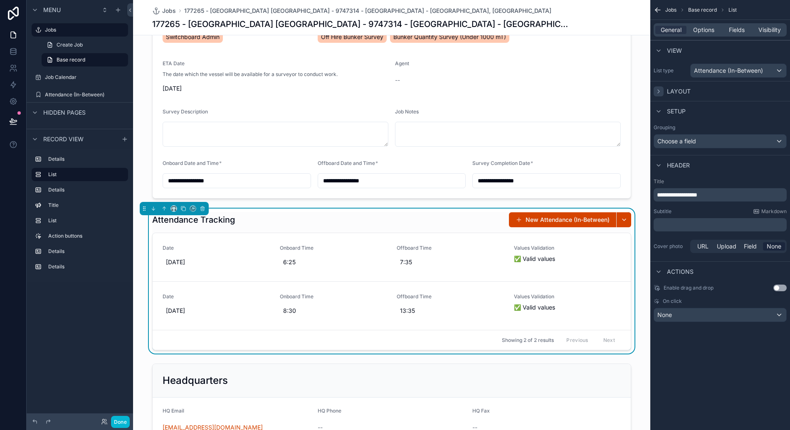
click at [659, 91] on icon "scrollable content" at bounding box center [658, 91] width 2 height 3
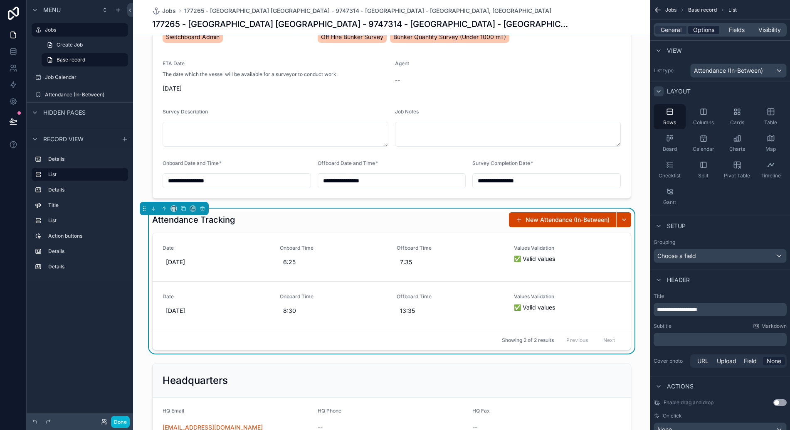
click at [703, 33] on span "Options" at bounding box center [703, 30] width 21 height 8
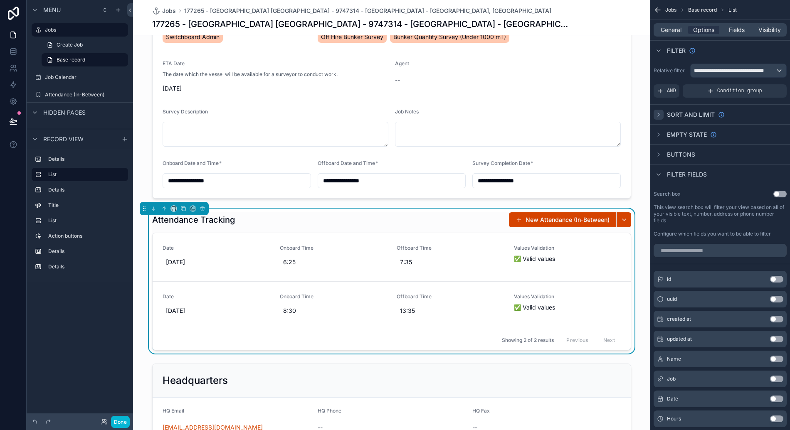
click at [660, 113] on icon "scrollable content" at bounding box center [658, 114] width 7 height 7
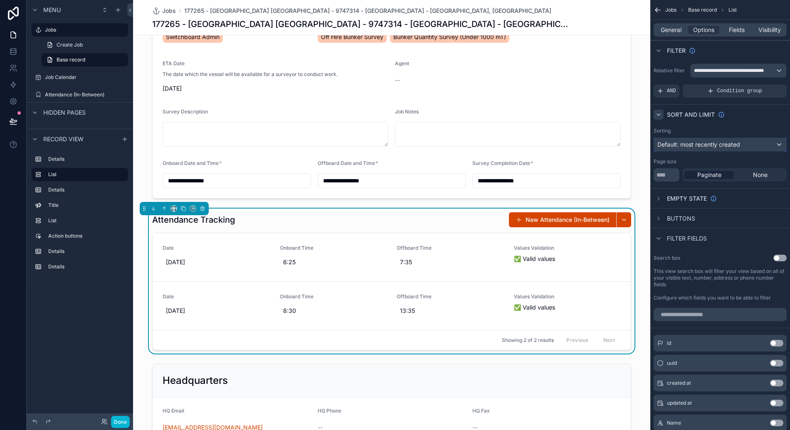
click at [728, 144] on span "Default: most recently created" at bounding box center [698, 144] width 83 height 7
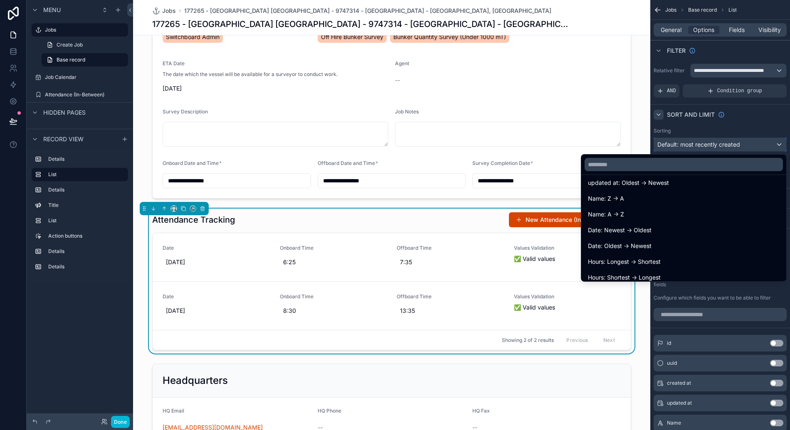
scroll to position [73, 0]
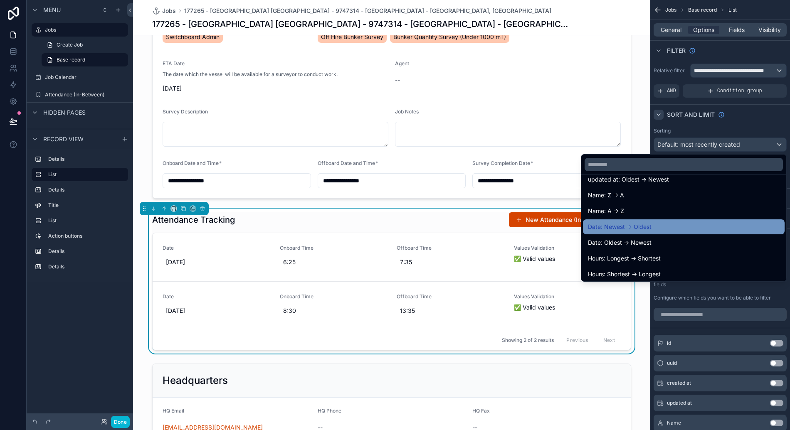
click at [642, 231] on span "Date: Newest -> Oldest" at bounding box center [620, 227] width 64 height 10
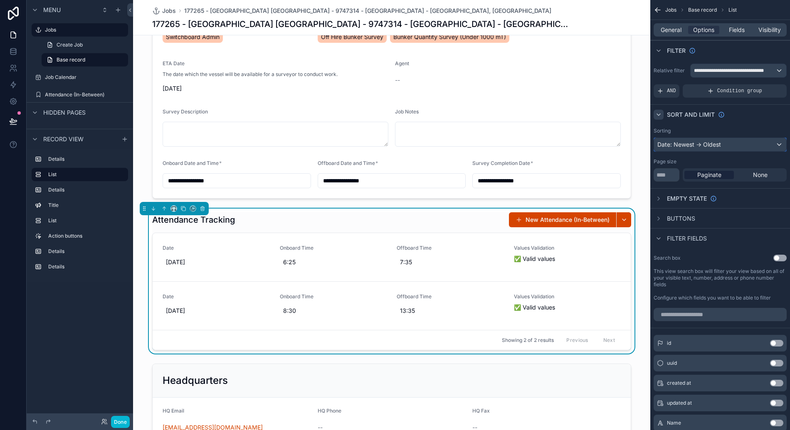
click at [681, 145] on div "Date: Newest -> Oldest" at bounding box center [720, 144] width 132 height 13
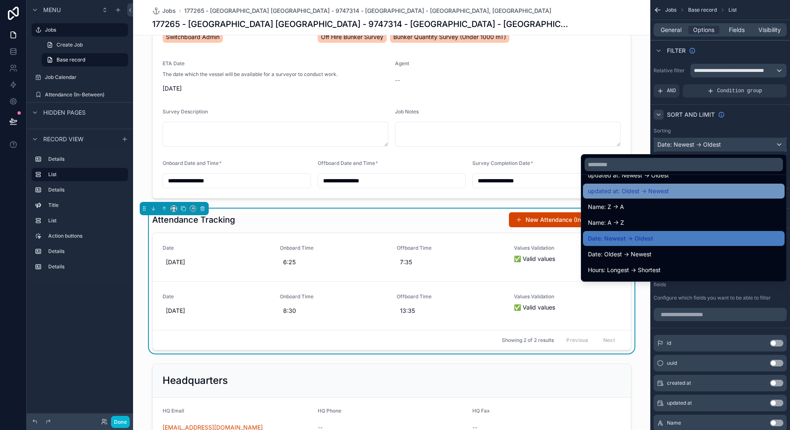
scroll to position [64, 0]
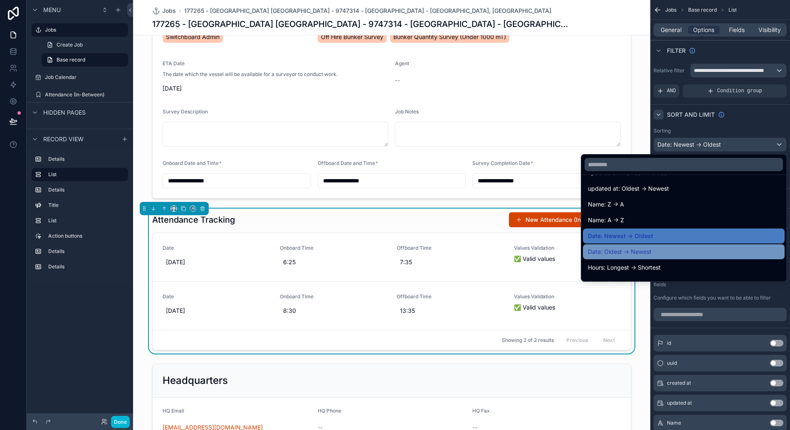
click at [663, 251] on div "Date: Oldest -> Newest" at bounding box center [684, 252] width 192 height 10
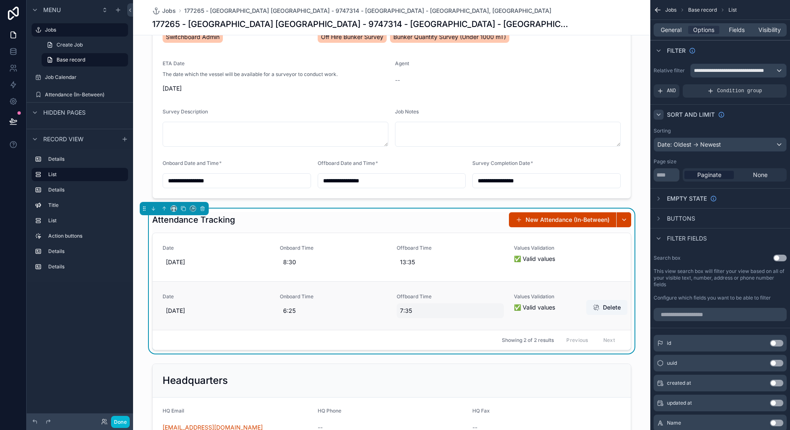
click at [403, 310] on span "7:35" at bounding box center [450, 311] width 101 height 8
click at [410, 319] on input "****" at bounding box center [440, 322] width 78 height 12
type input "****"
click at [488, 294] on span "Offboard Time" at bounding box center [449, 296] width 107 height 7
click at [410, 310] on span "7:35" at bounding box center [450, 311] width 101 height 8
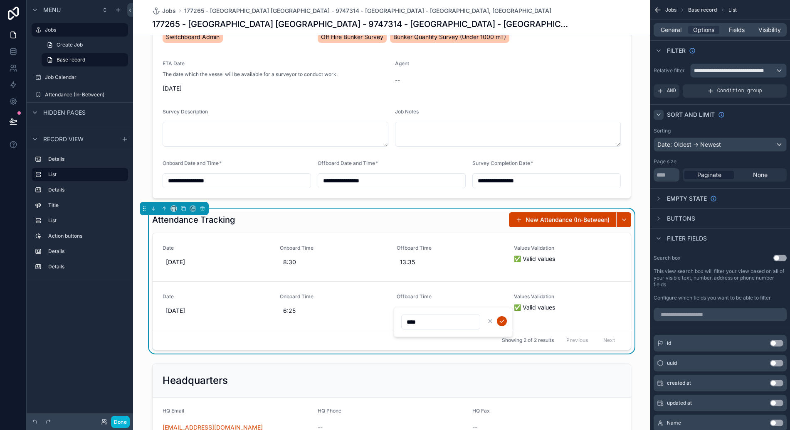
click at [404, 320] on input "****" at bounding box center [440, 322] width 78 height 12
type input "****"
click button "scrollable content" at bounding box center [502, 321] width 10 height 10
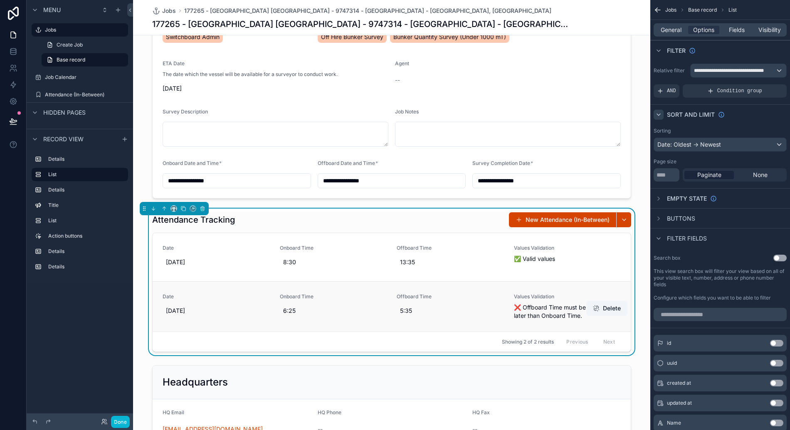
click at [562, 316] on span "❌ Offboard Time must be later than Onboard Time." at bounding box center [567, 311] width 107 height 17
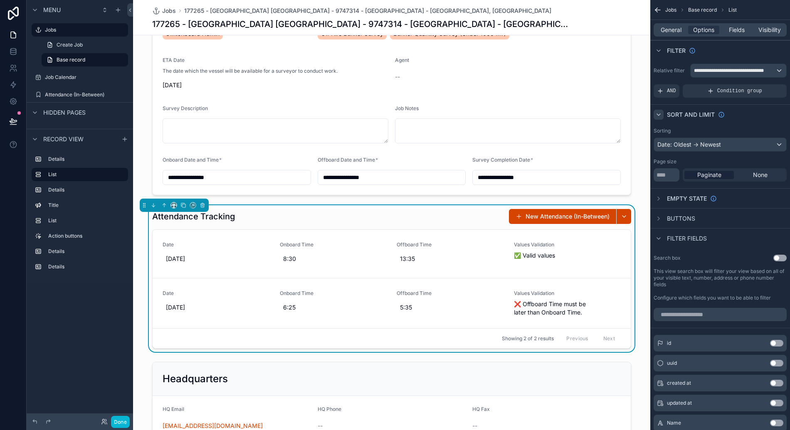
scroll to position [162, 0]
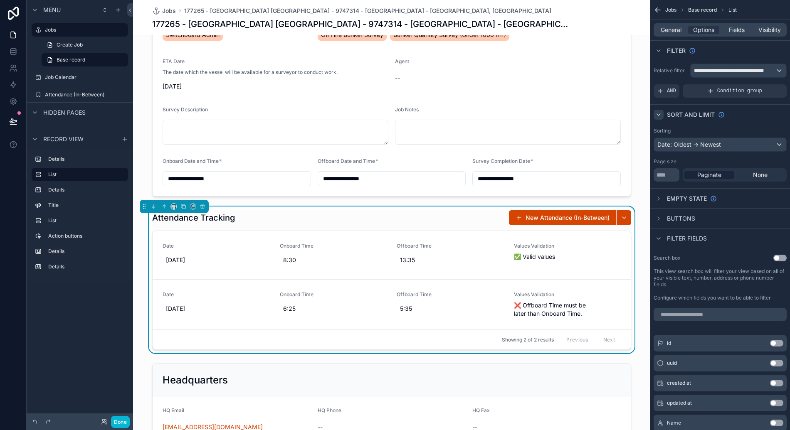
click at [88, 303] on div "Menu Jobs Create Job Base record Job Calendar Attendance (In-Between) Hidden pa…" at bounding box center [80, 210] width 106 height 420
click at [536, 243] on span "Values Validation" at bounding box center [567, 246] width 107 height 7
click at [445, 249] on span "Offboard Time" at bounding box center [449, 246] width 107 height 7
click at [538, 246] on span "Values Validation" at bounding box center [567, 246] width 107 height 7
click at [741, 30] on span "Fields" at bounding box center [737, 30] width 16 height 8
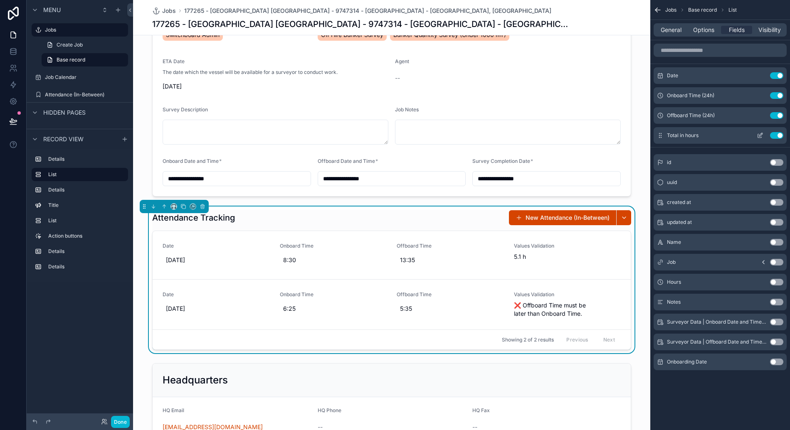
click at [759, 134] on icon "scrollable content" at bounding box center [759, 135] width 7 height 7
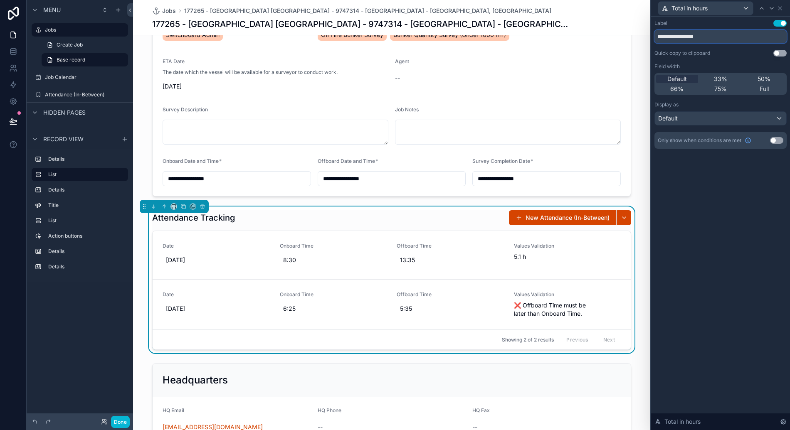
click at [712, 39] on input "**********" at bounding box center [720, 36] width 132 height 13
paste input "text"
type input "**********"
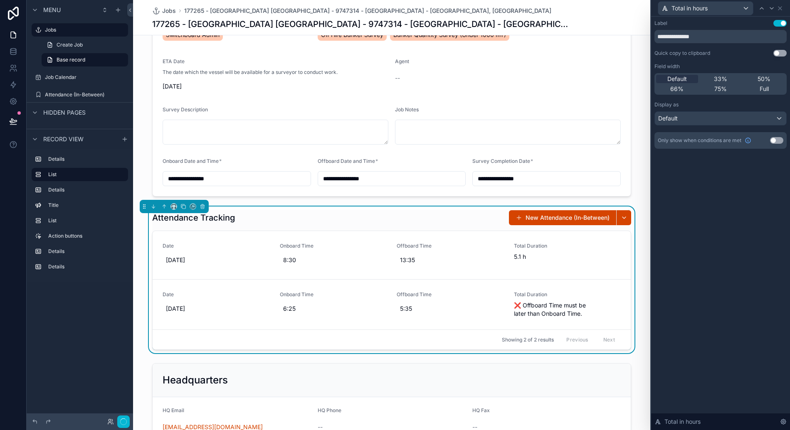
click at [747, 222] on div "**********" at bounding box center [720, 223] width 139 height 413
click at [645, 175] on div "scrollable content" at bounding box center [391, 41] width 517 height 317
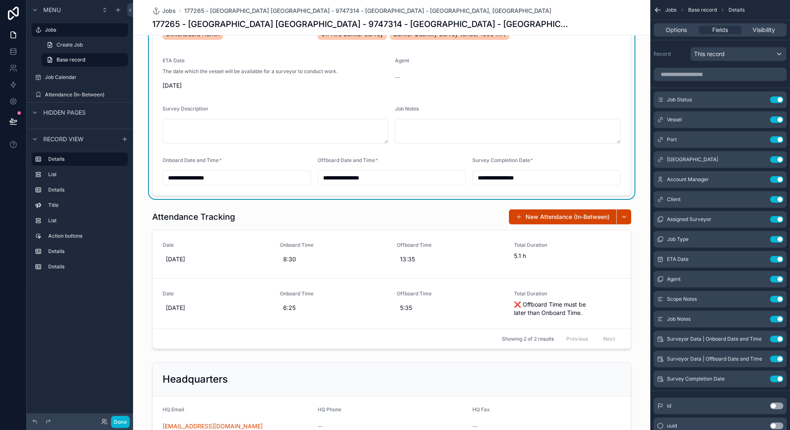
scroll to position [164, 0]
click at [764, 30] on span "Visibility" at bounding box center [763, 30] width 22 height 8
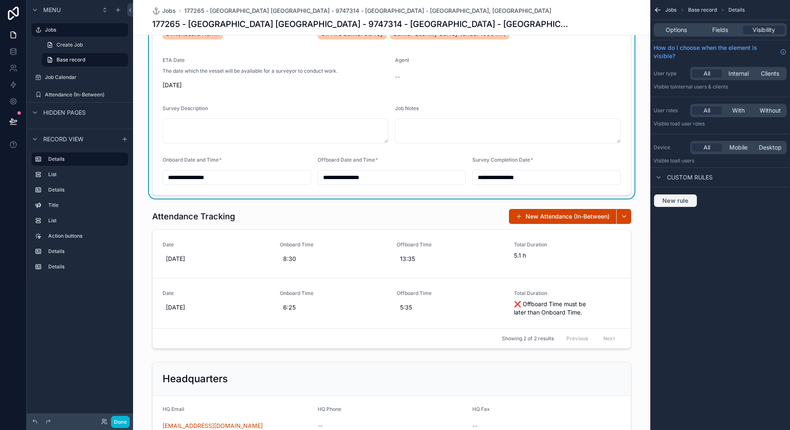
click at [694, 199] on button "New rule" at bounding box center [675, 200] width 44 height 13
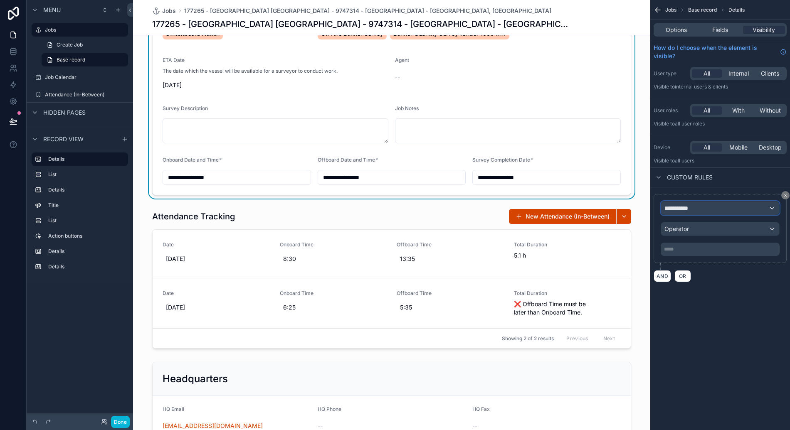
click at [698, 208] on div "**********" at bounding box center [720, 208] width 118 height 13
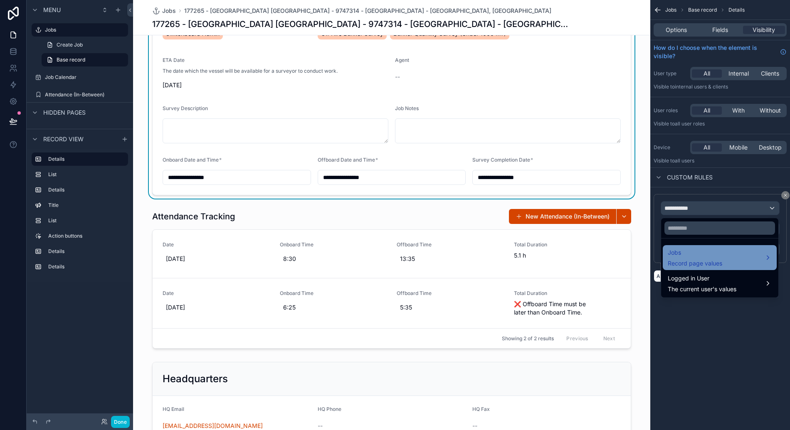
click at [692, 254] on span "Jobs" at bounding box center [694, 253] width 54 height 10
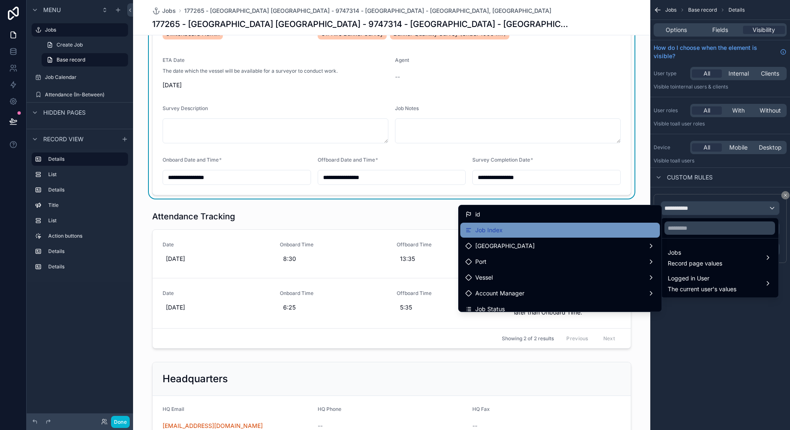
click at [569, 225] on div "Job Index" at bounding box center [560, 230] width 190 height 10
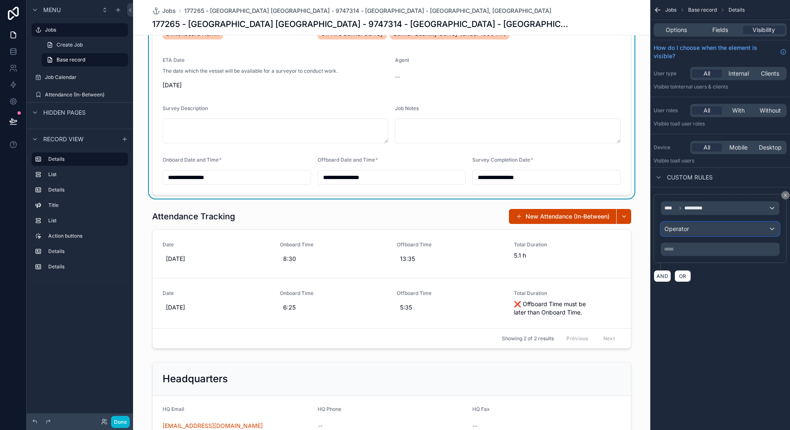
click at [691, 227] on div "Operator" at bounding box center [720, 228] width 118 height 13
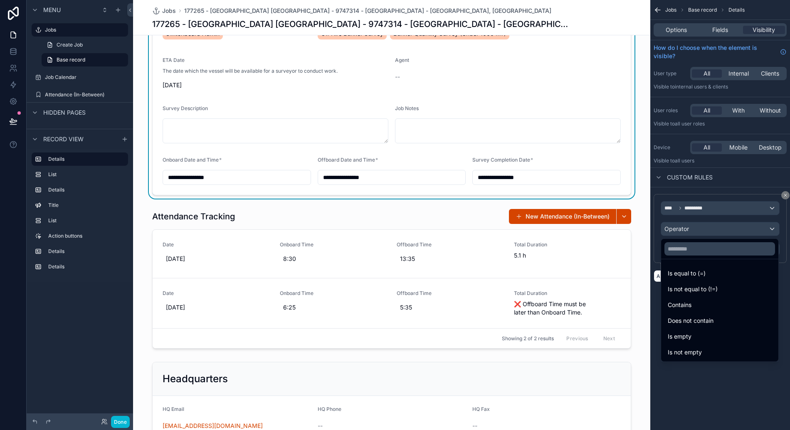
click at [705, 334] on div "Is empty" at bounding box center [719, 337] width 104 height 10
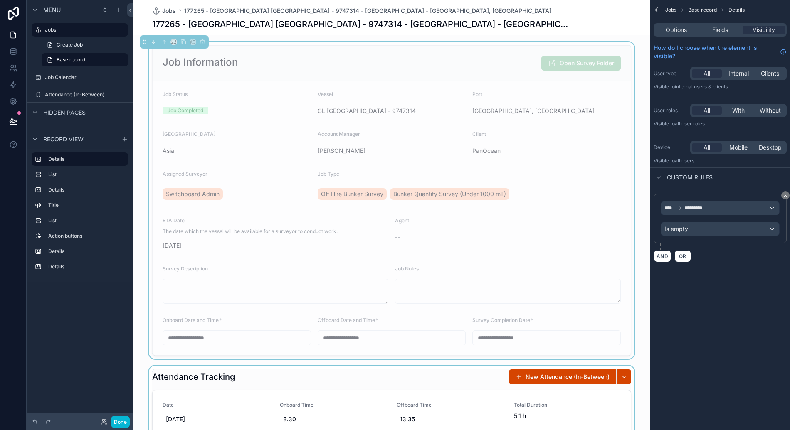
scroll to position [1, 0]
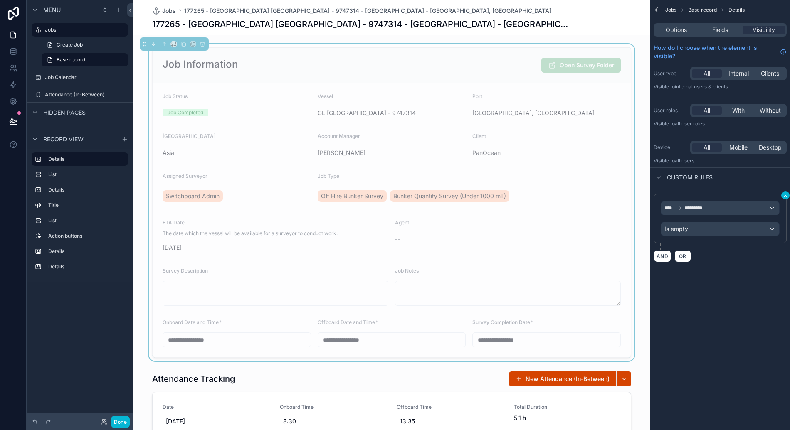
click at [787, 196] on icon "scrollable content" at bounding box center [785, 195] width 5 height 5
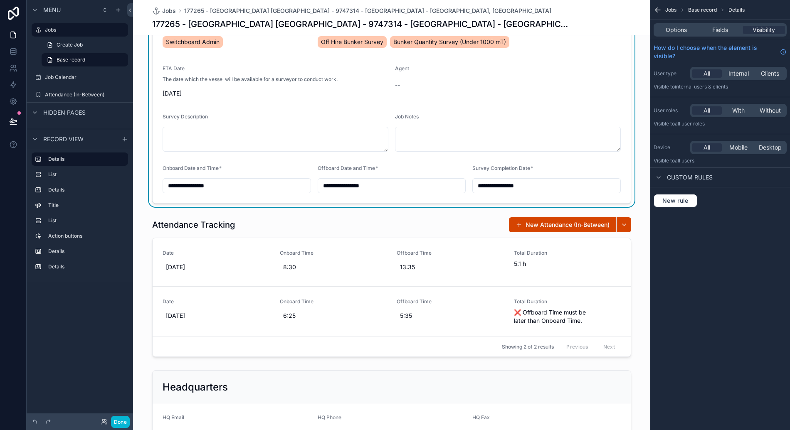
scroll to position [156, 0]
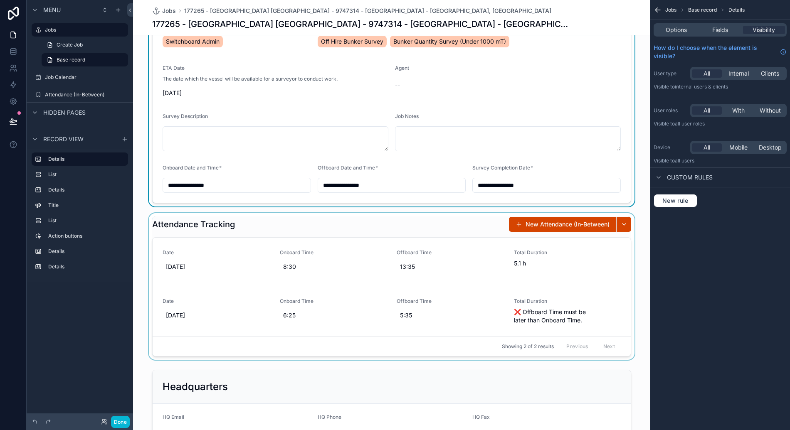
click at [446, 226] on div "scrollable content" at bounding box center [391, 286] width 517 height 147
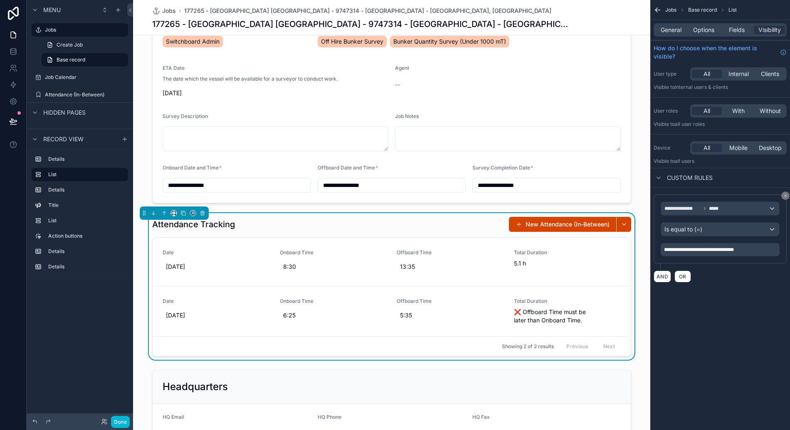
click at [730, 300] on div "**********" at bounding box center [720, 151] width 140 height 303
click at [15, 122] on icon at bounding box center [13, 121] width 7 height 4
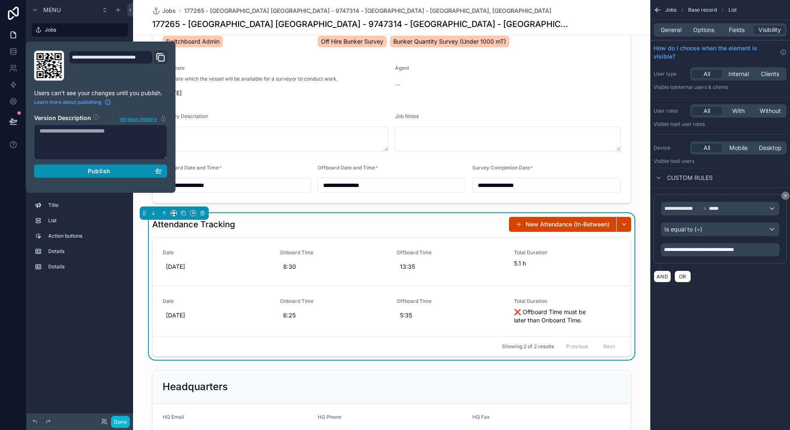
click at [112, 172] on div "Publish" at bounding box center [100, 170] width 122 height 7
